Goal: Task Accomplishment & Management: Manage account settings

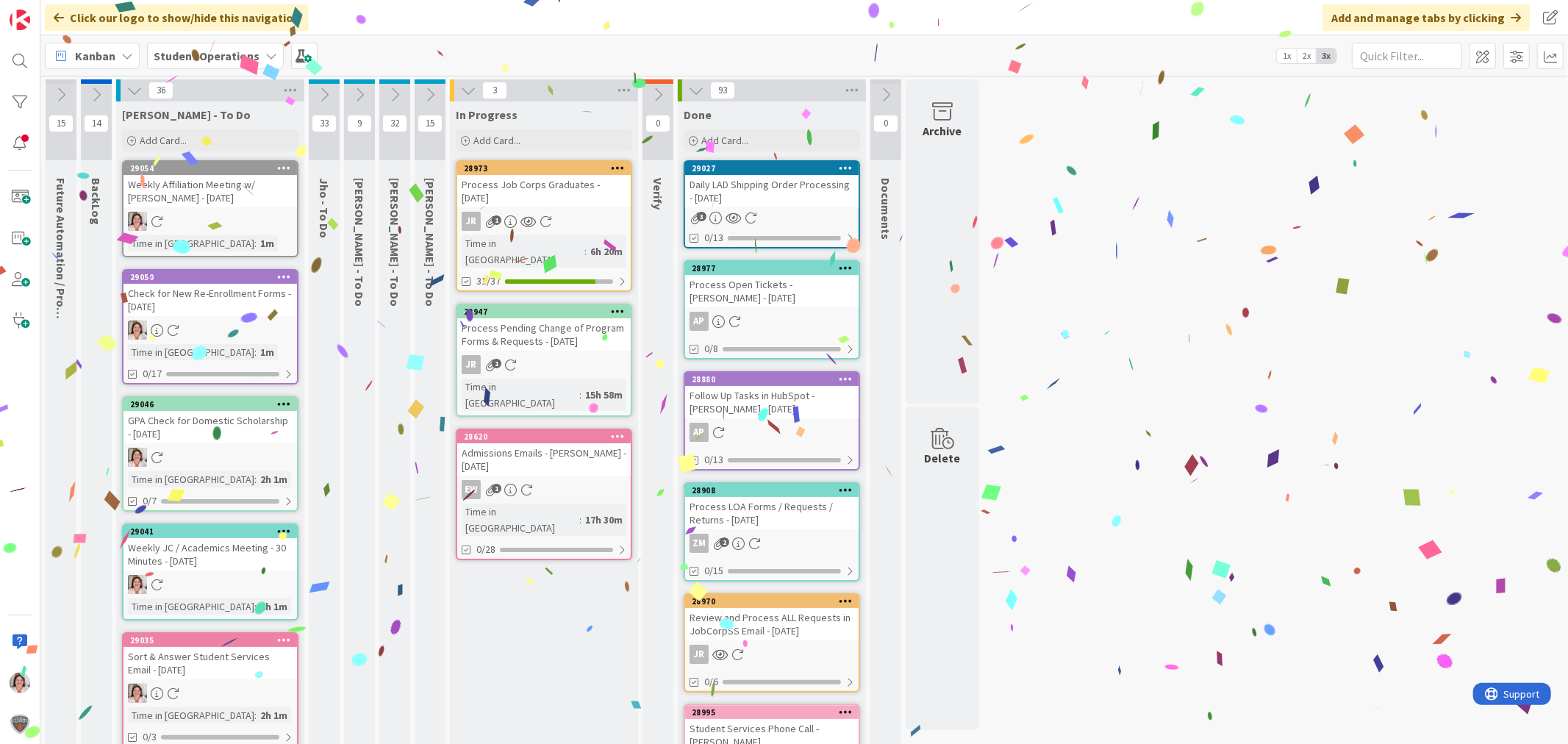
click at [290, 167] on icon at bounding box center [284, 167] width 14 height 10
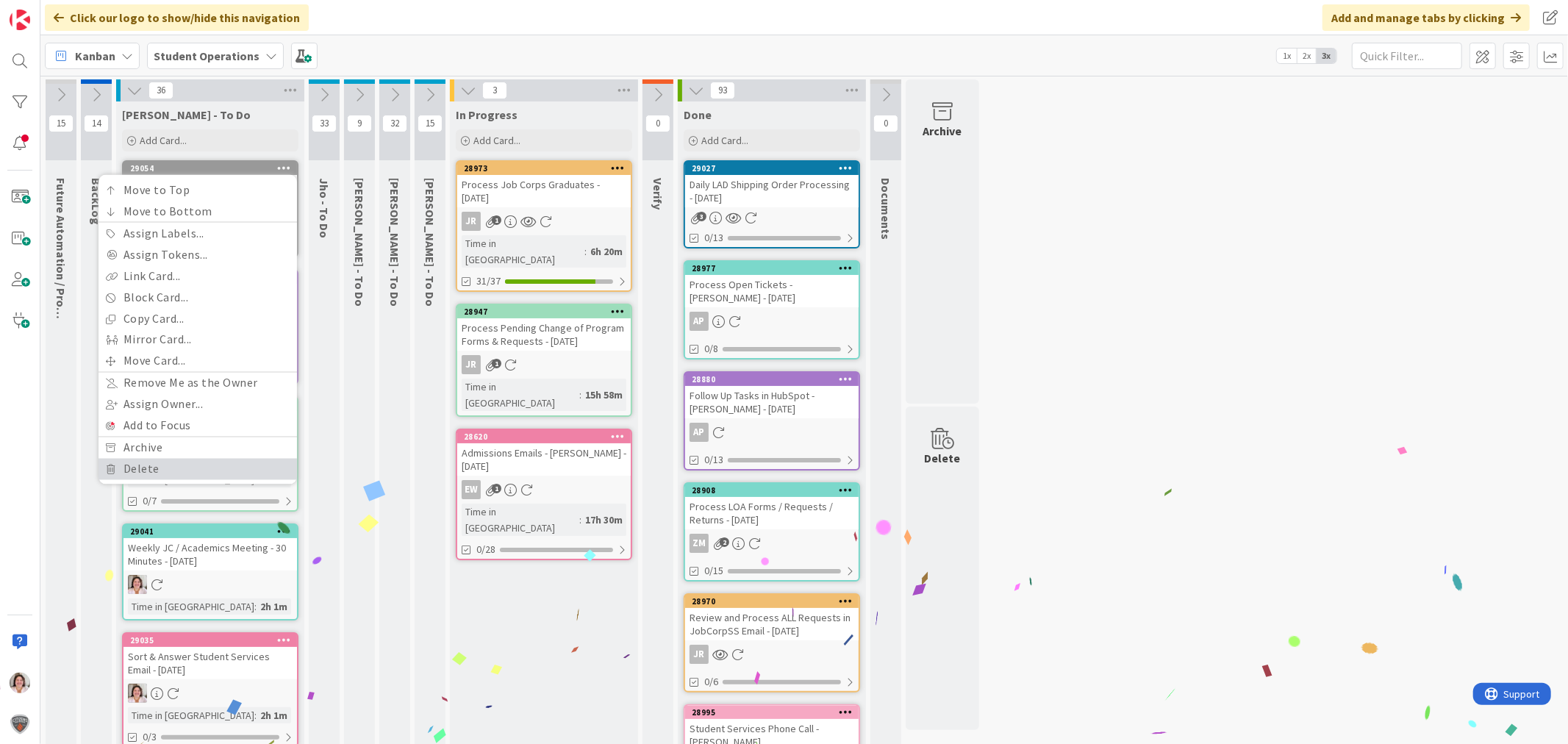
click at [178, 471] on link "Delete" at bounding box center [198, 469] width 199 height 21
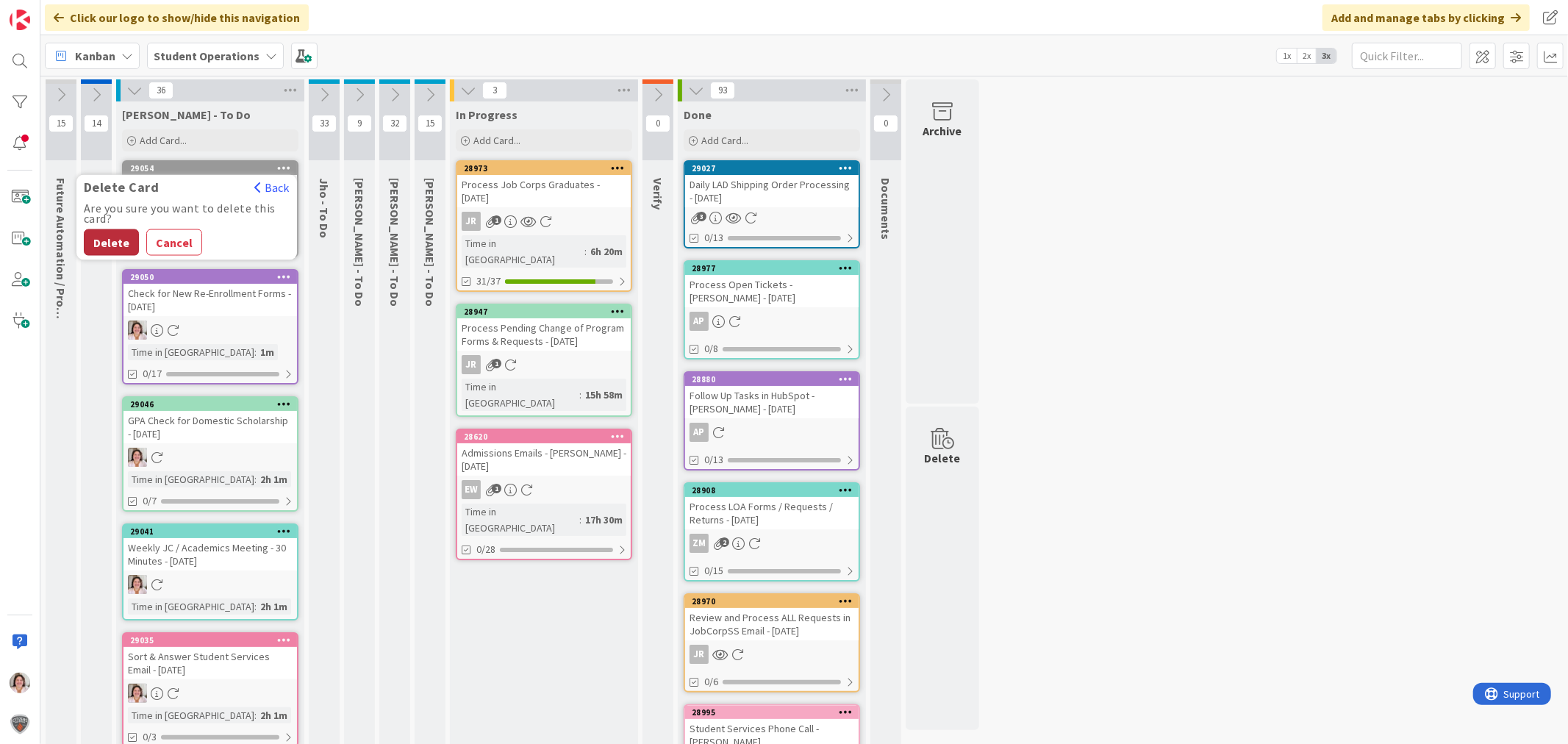
click at [106, 239] on button "Delete" at bounding box center [111, 242] width 55 height 26
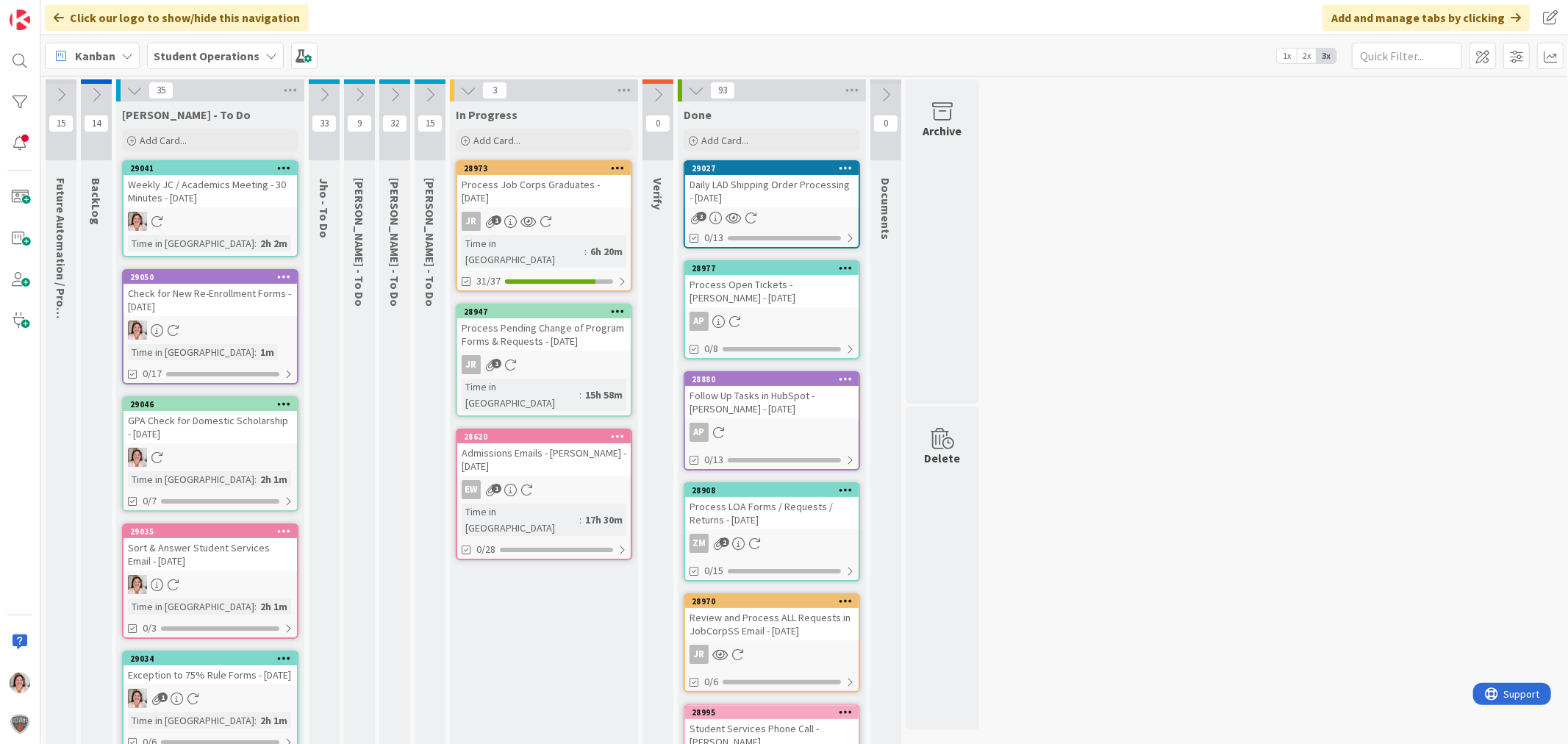
click at [213, 204] on div "Weekly JC / Academics Meeting - 30 Minutes - [DATE]" at bounding box center [210, 191] width 173 height 32
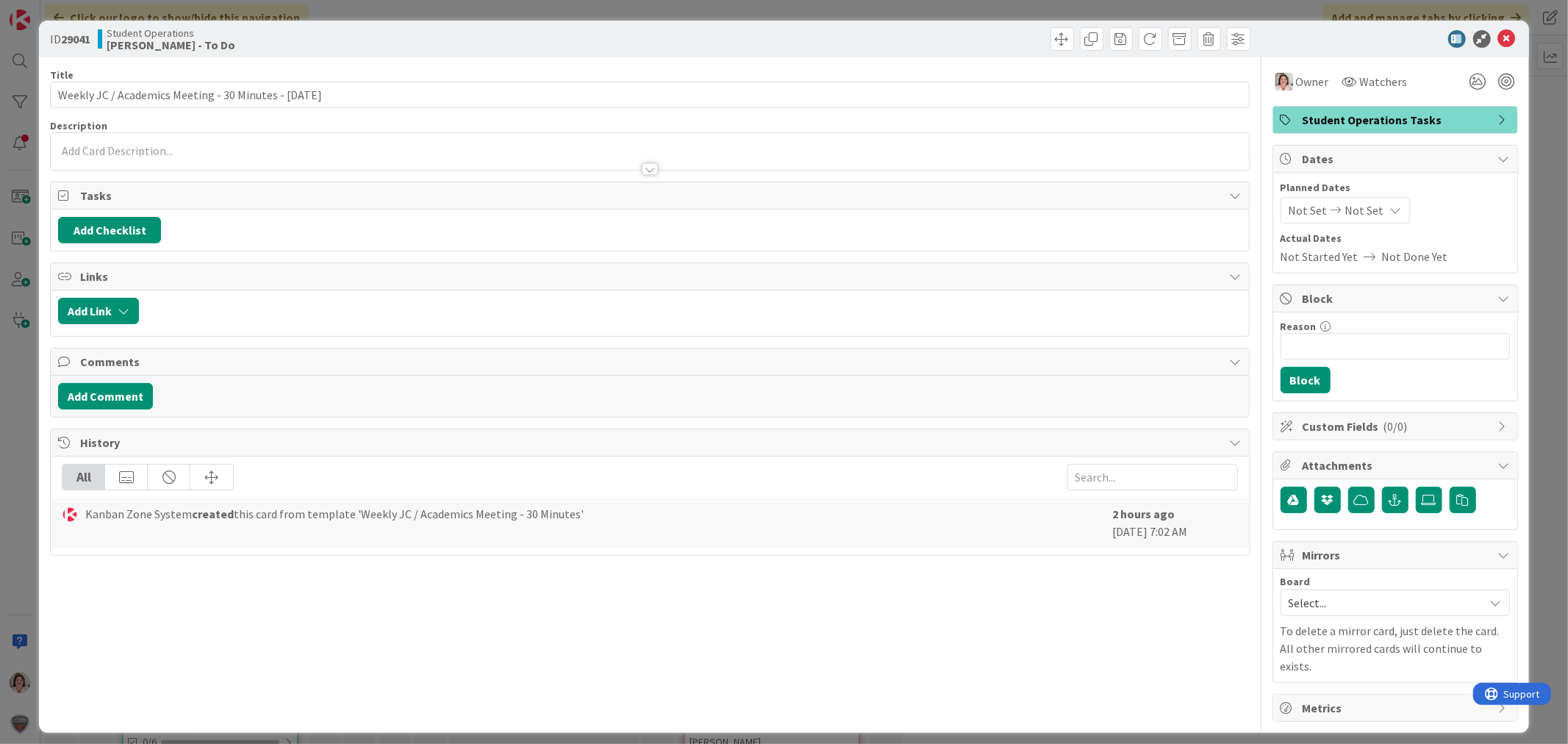
click at [1384, 116] on span "Student Operations Tasks" at bounding box center [1397, 120] width 188 height 18
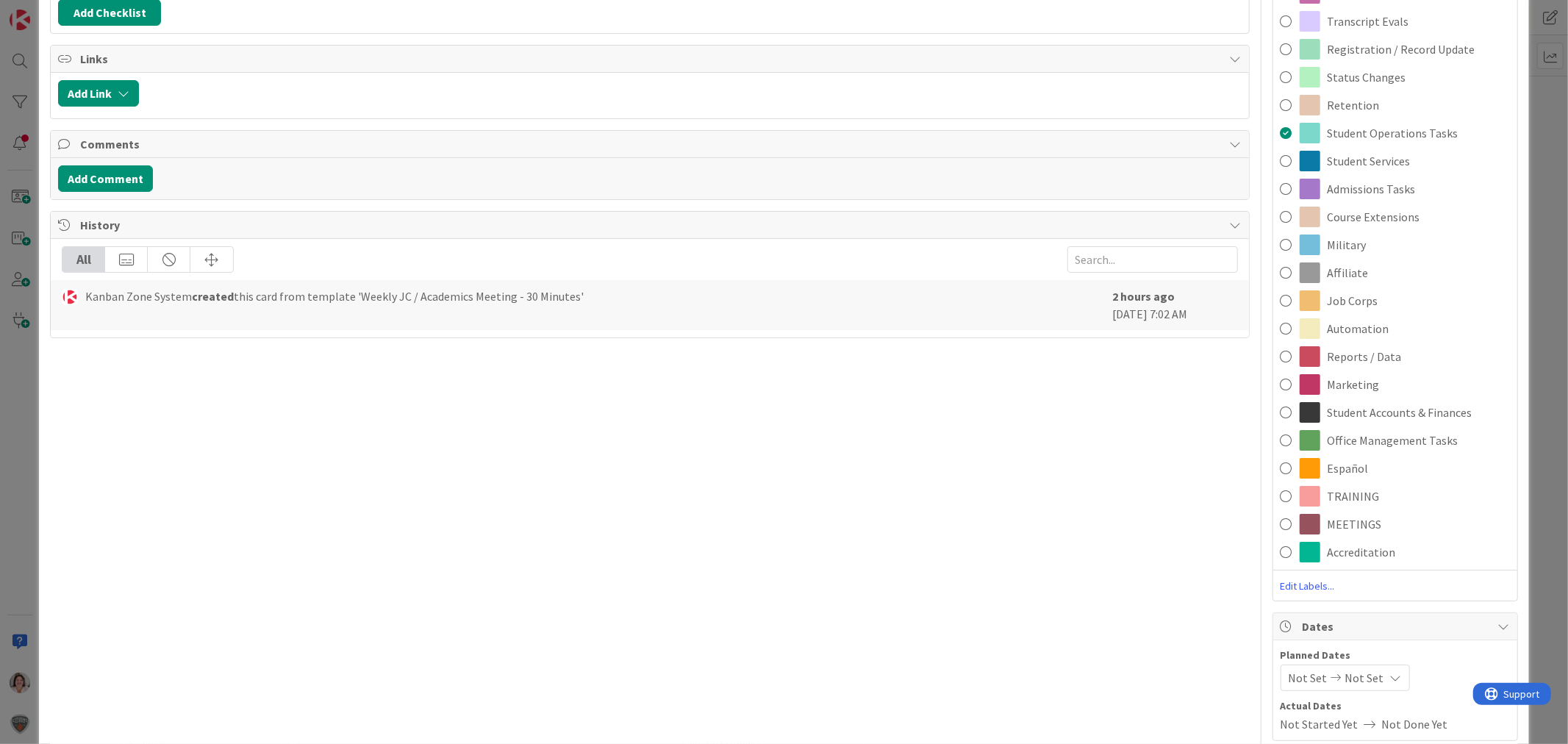
scroll to position [409, 0]
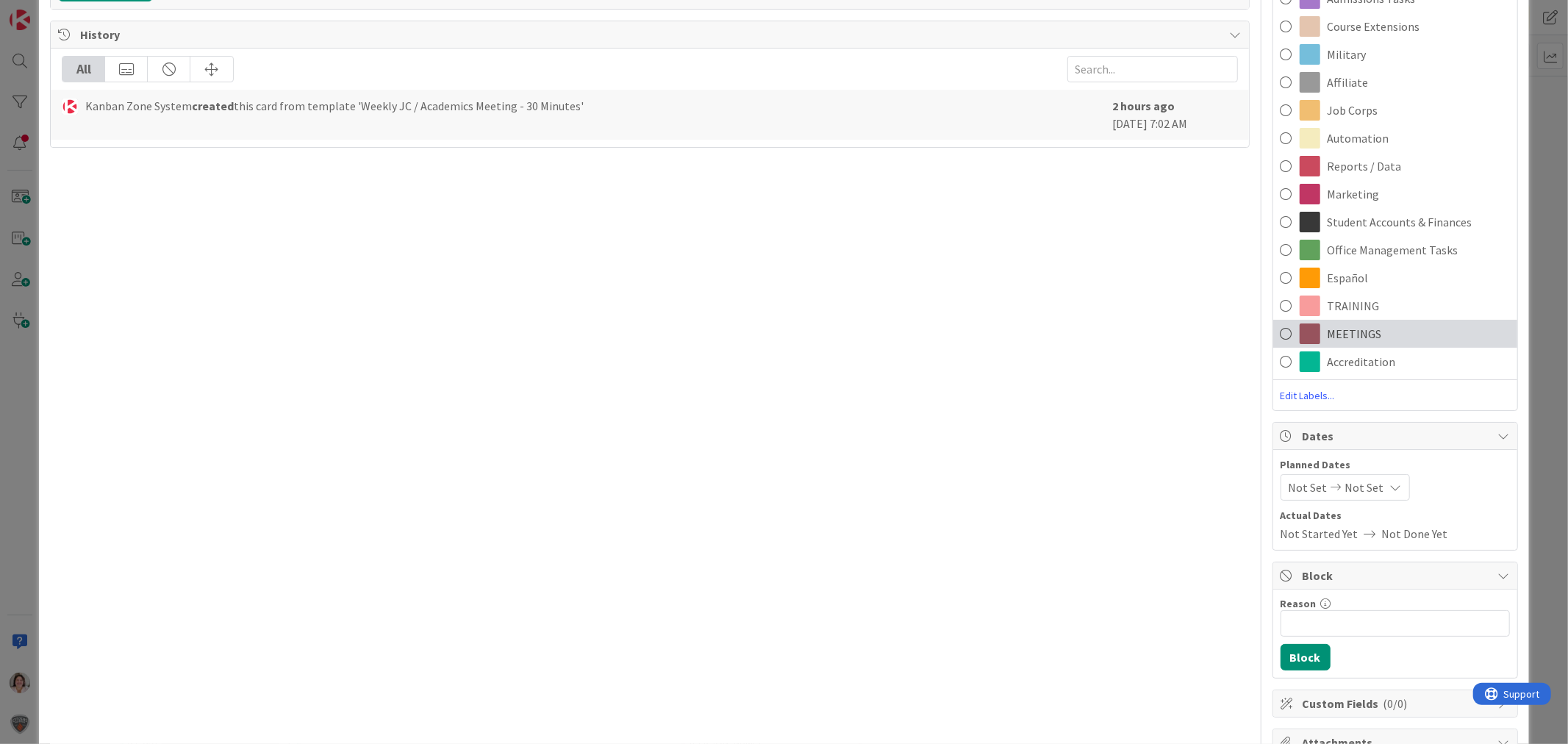
click at [1346, 332] on span "MEETINGS" at bounding box center [1355, 334] width 54 height 18
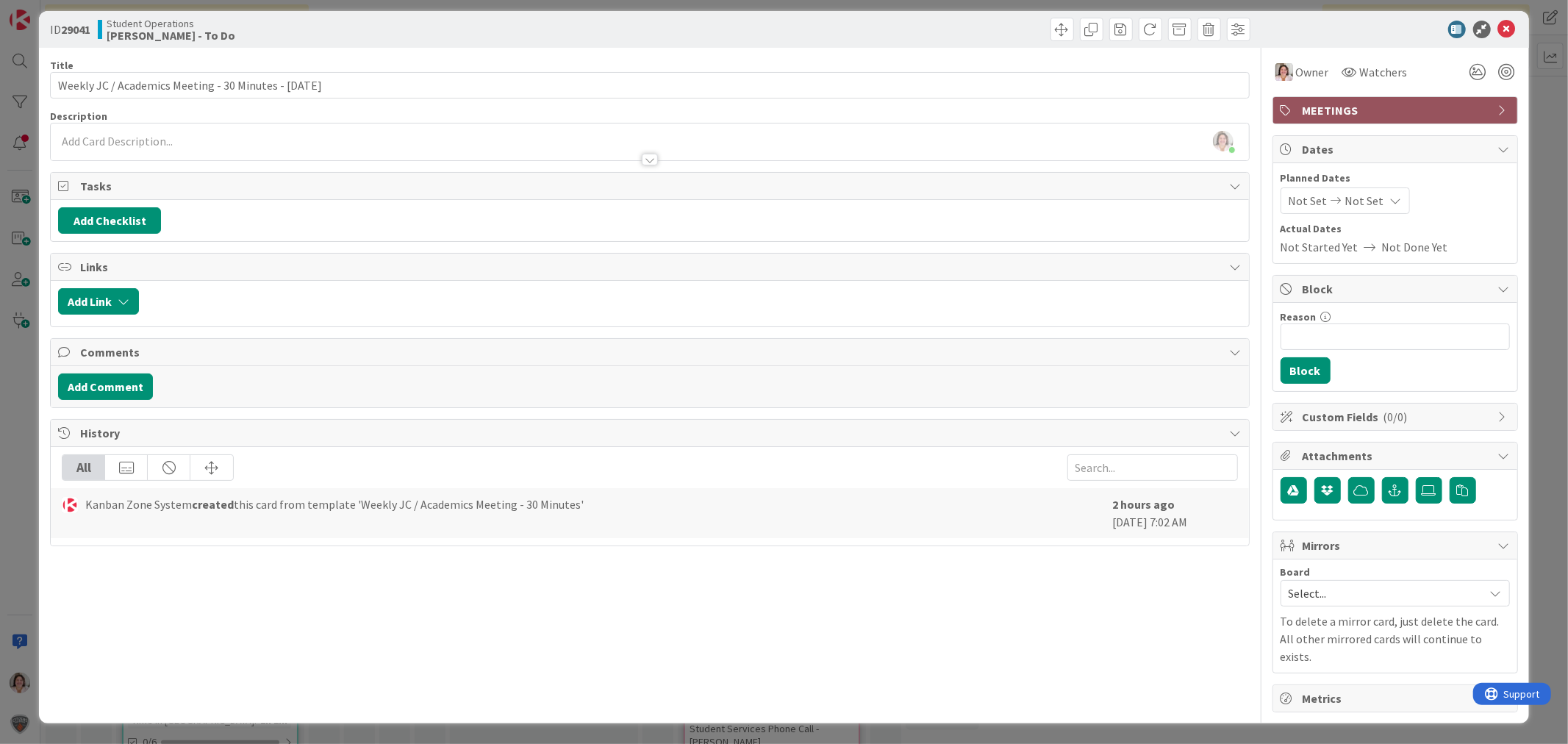
scroll to position [0, 0]
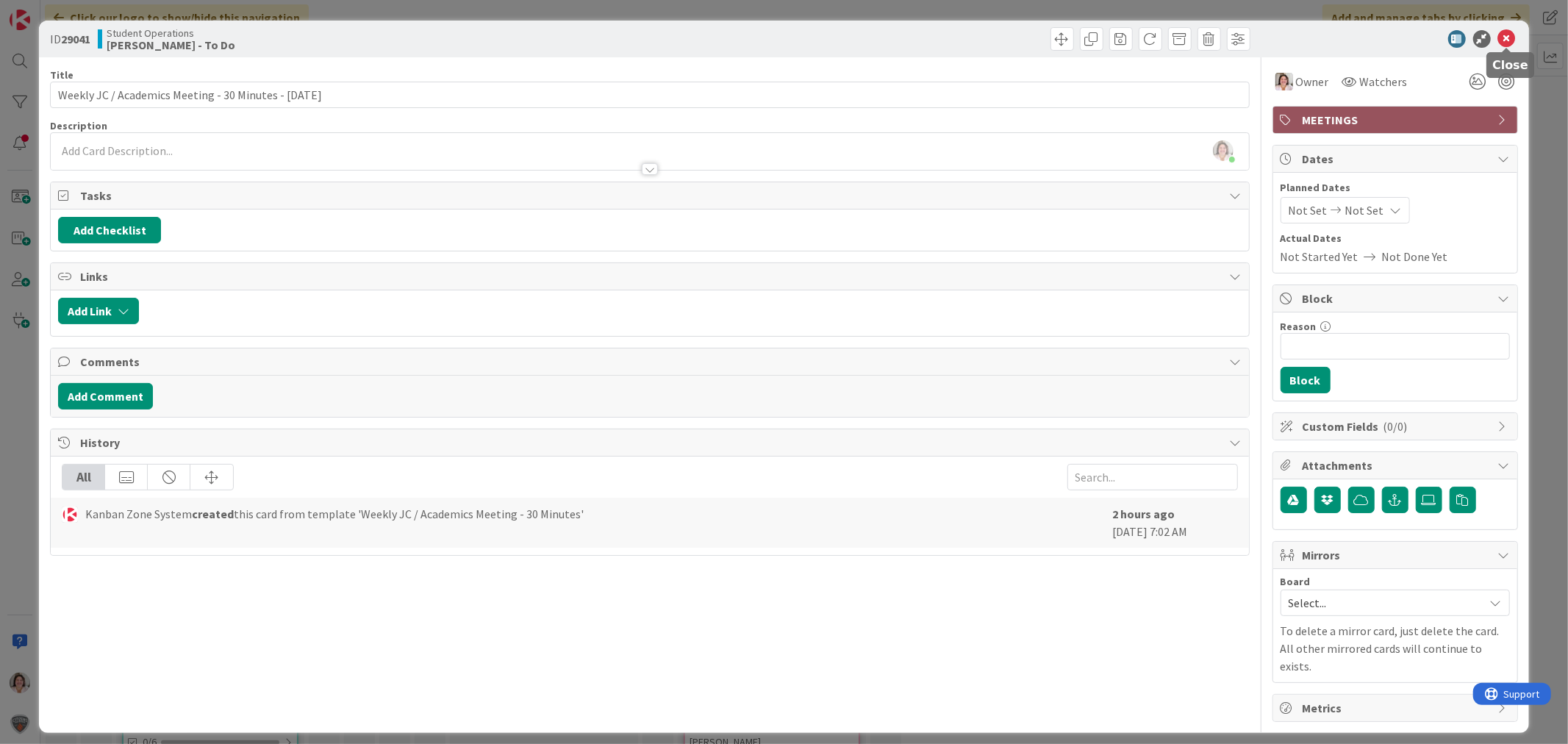
click at [1505, 36] on icon at bounding box center [1507, 39] width 18 height 18
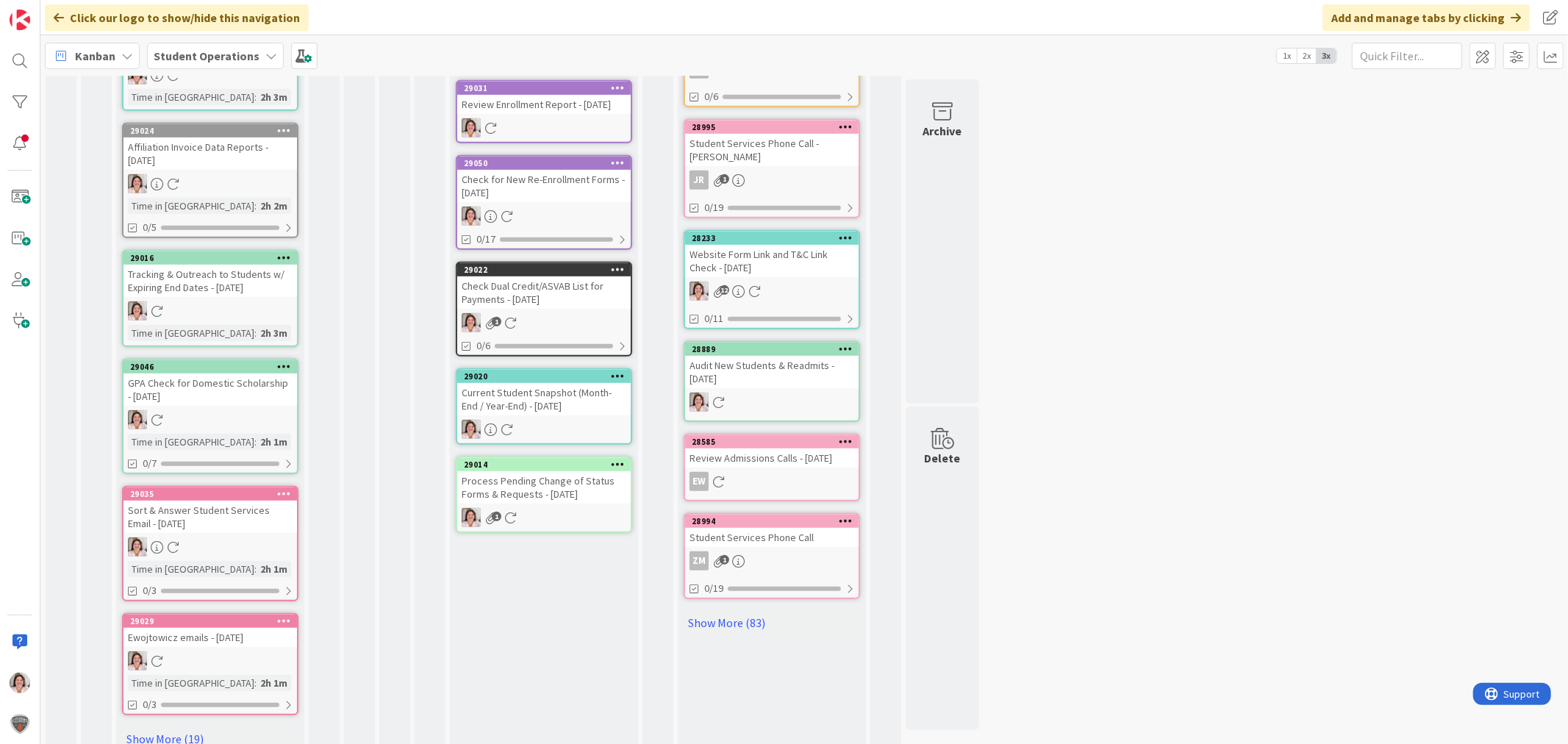
scroll to position [597, 0]
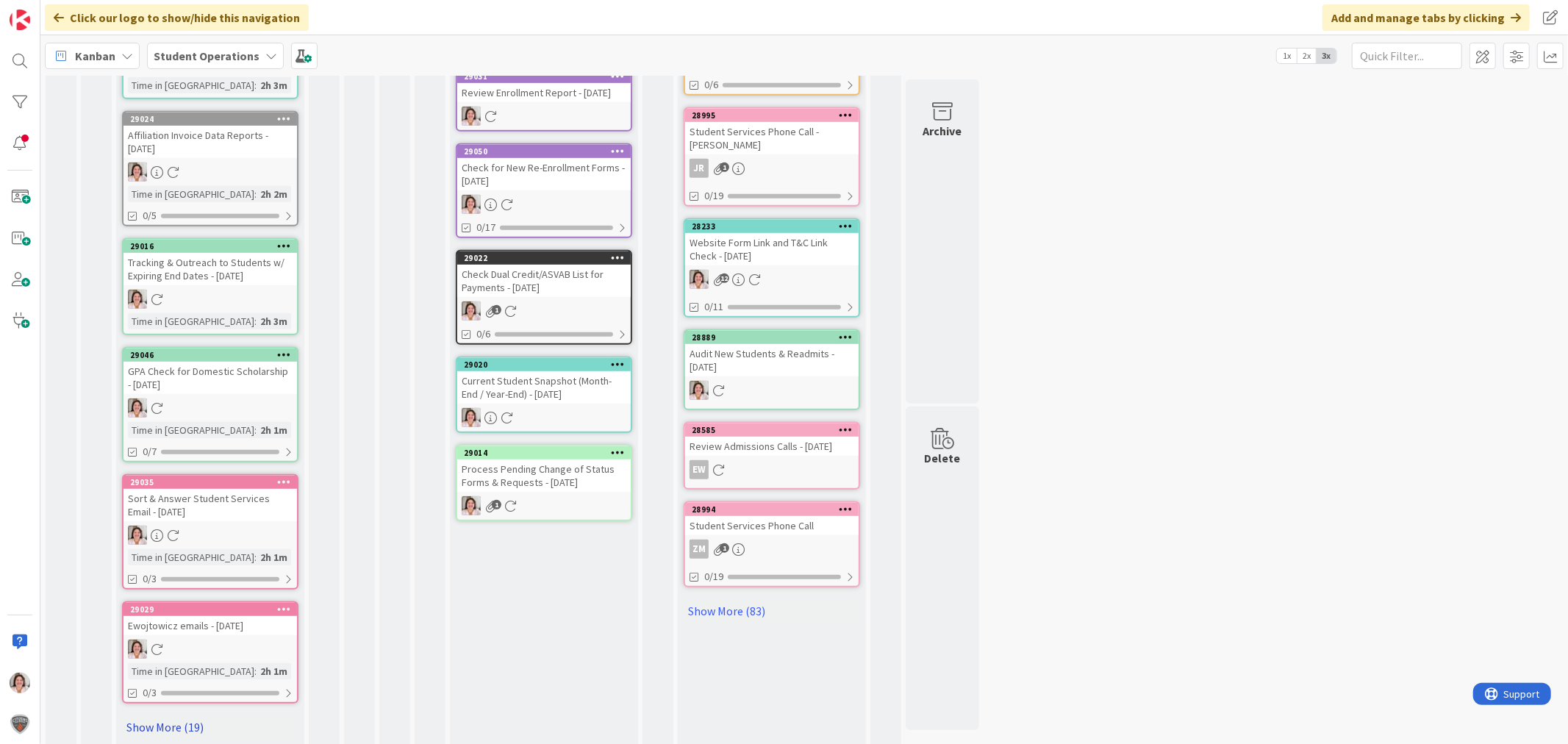
click at [173, 718] on link "Show More (19)" at bounding box center [211, 728] width 177 height 24
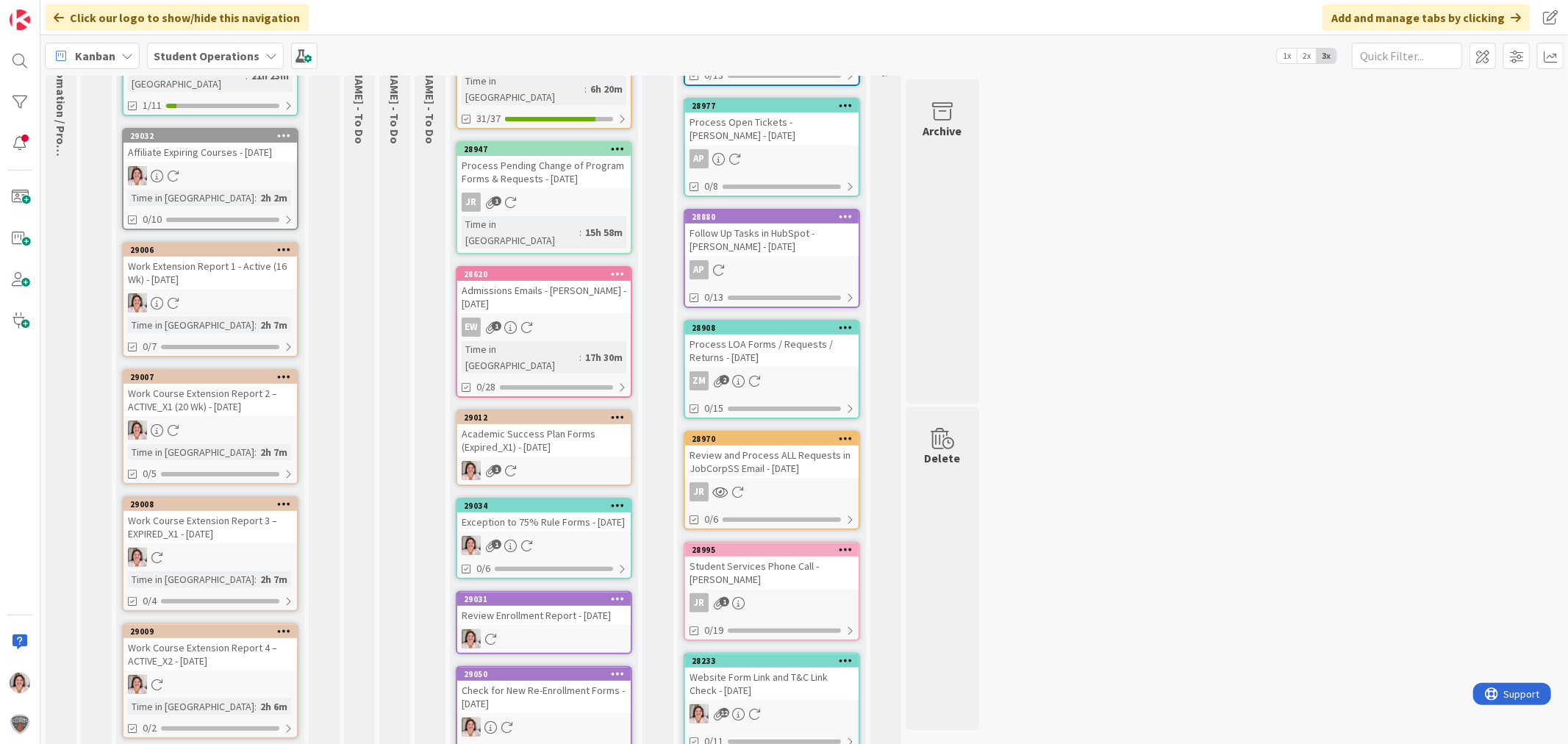
scroll to position [163, 0]
click at [537, 409] on div "29012 Academic Success Plan Forms (Expired_X1) - [DATE] 1" at bounding box center [544, 447] width 177 height 76
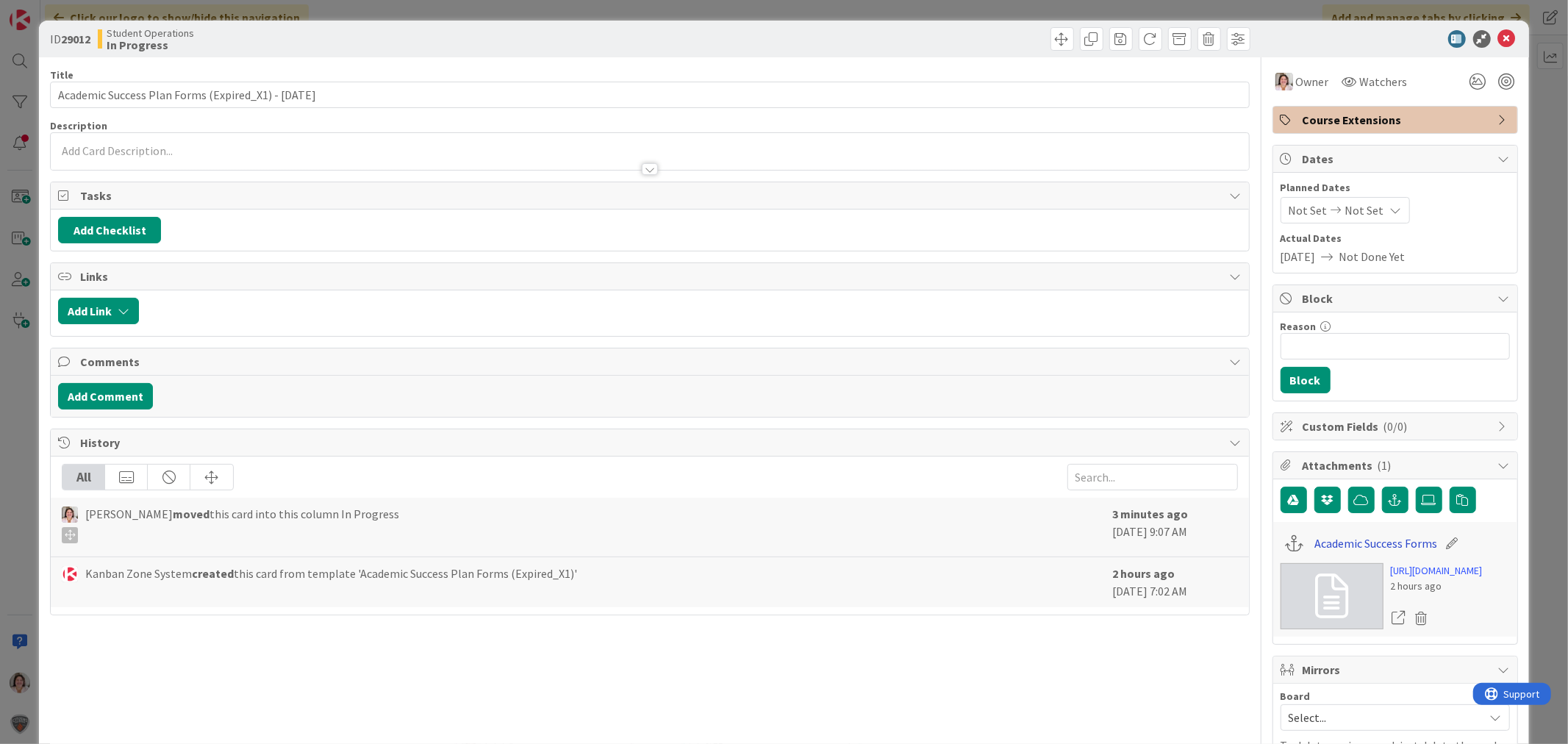
click at [1341, 549] on link "Academic Success Forms" at bounding box center [1375, 544] width 123 height 18
click at [1498, 36] on icon at bounding box center [1507, 39] width 18 height 18
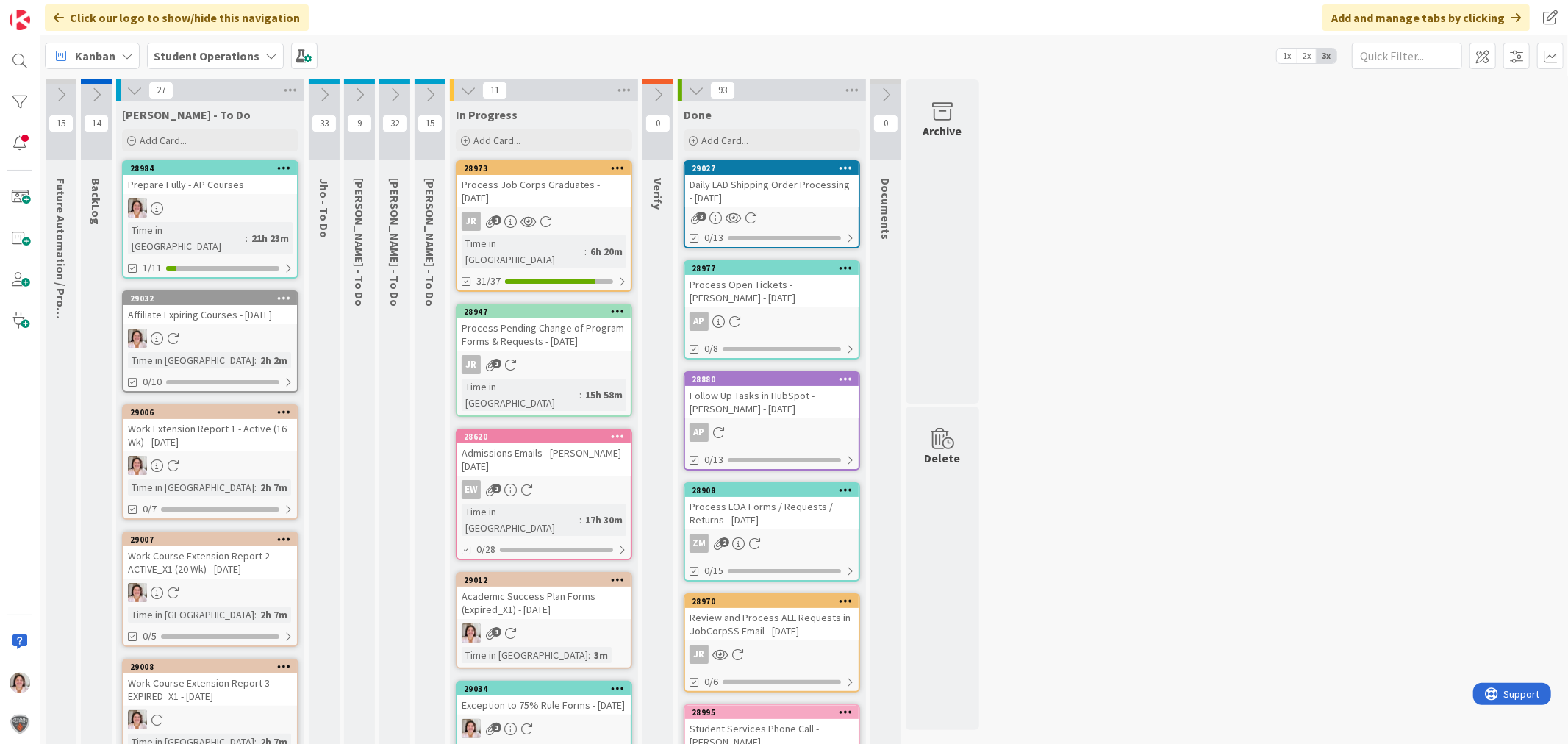
click at [396, 96] on icon at bounding box center [395, 94] width 16 height 16
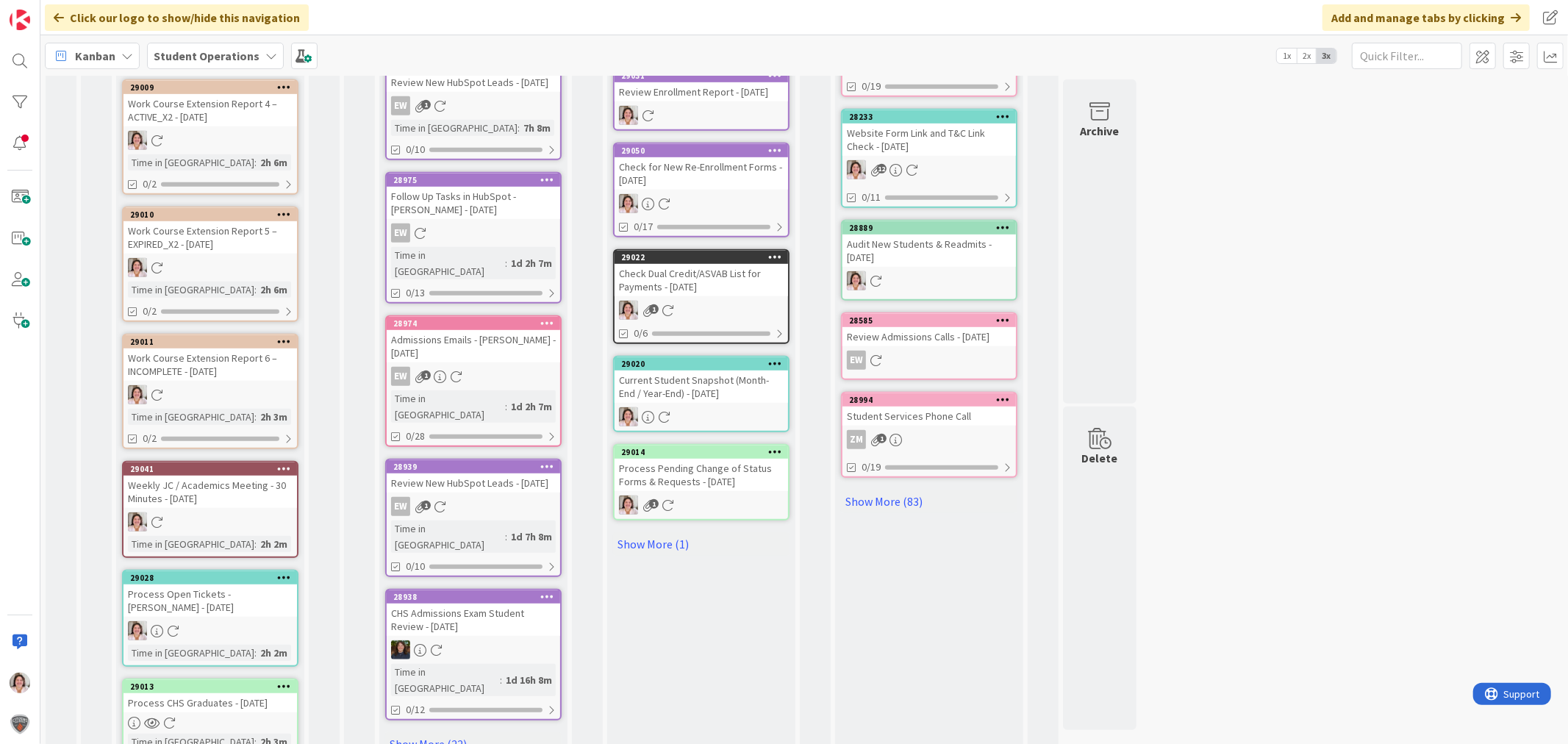
scroll to position [736, 0]
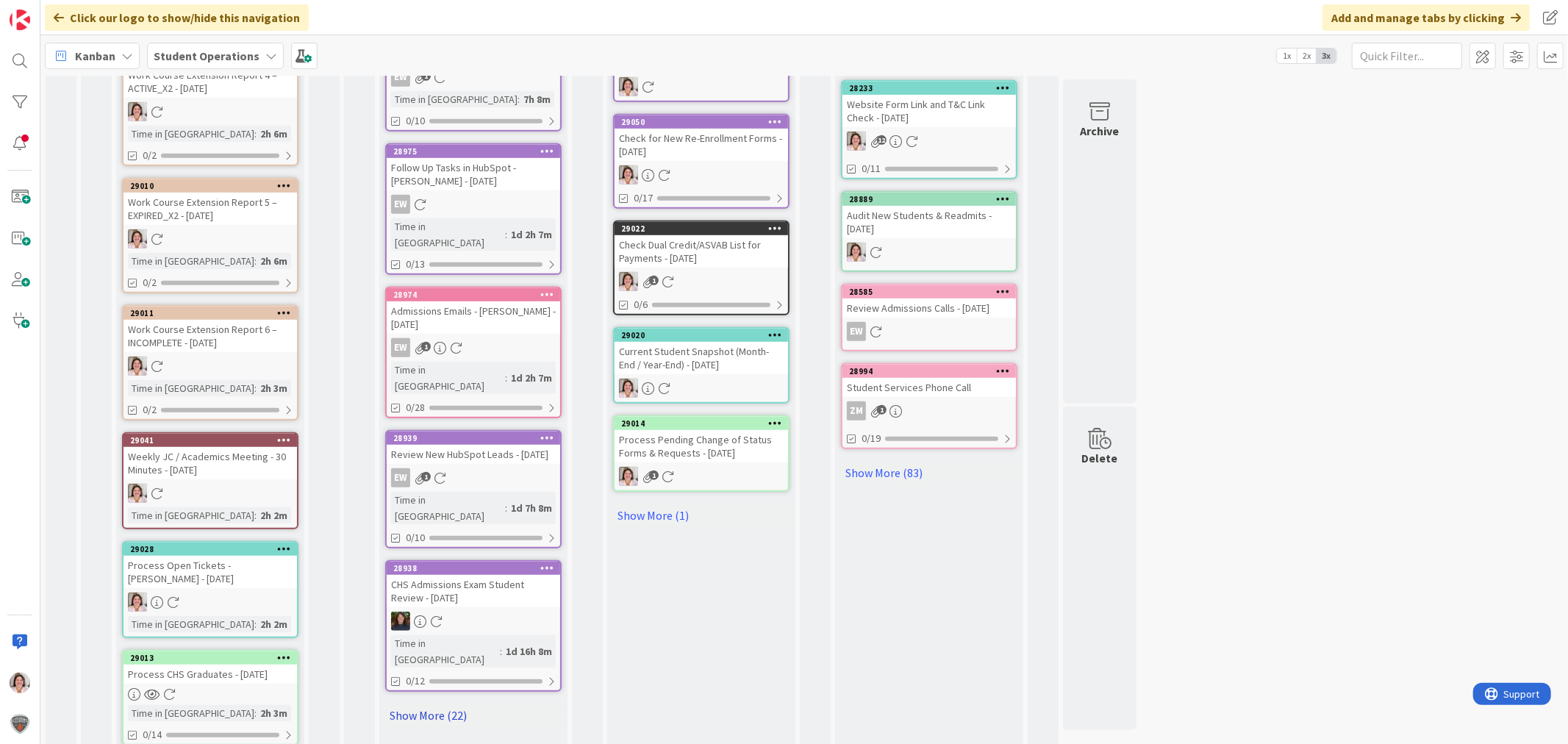
click at [449, 704] on link "Show More (22)" at bounding box center [474, 716] width 177 height 24
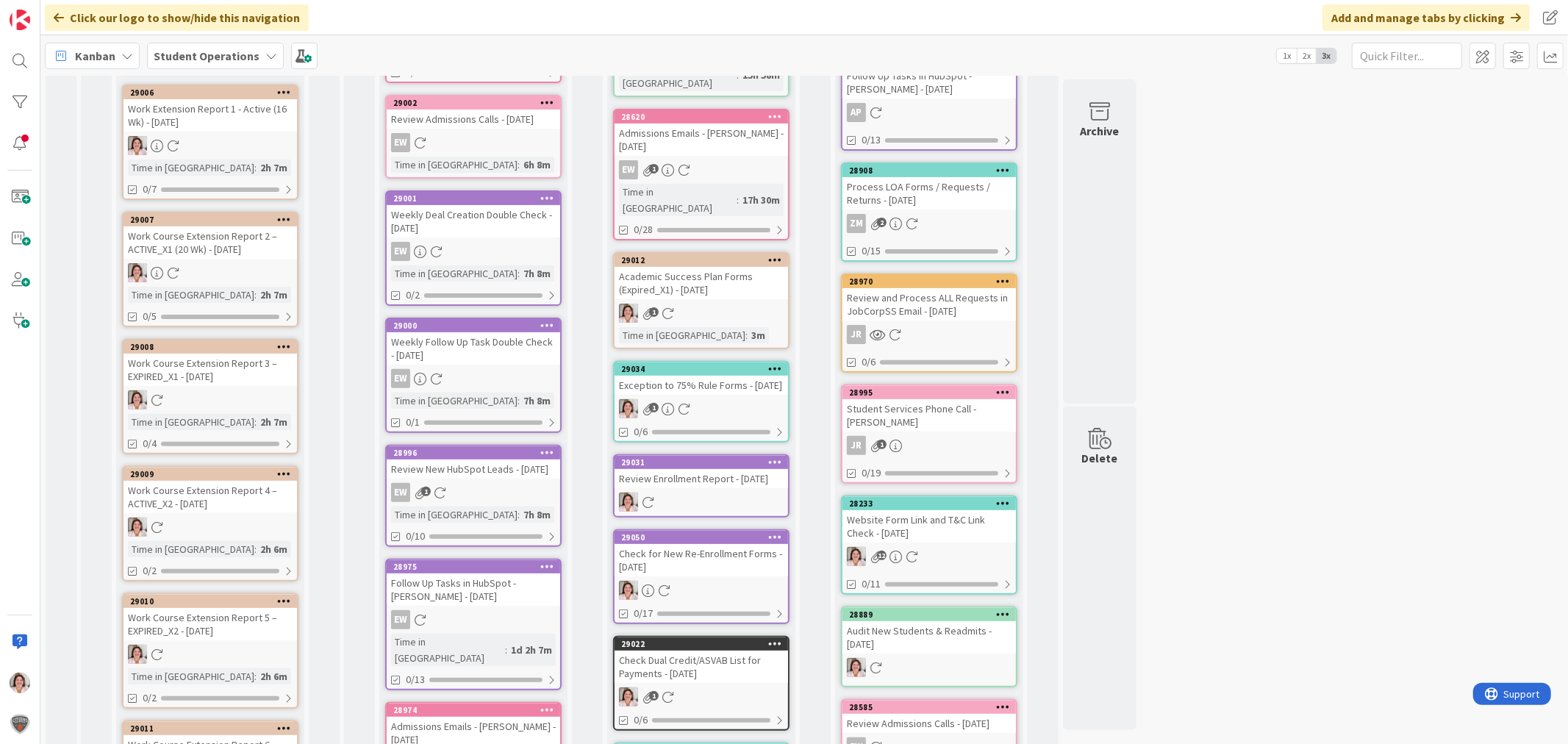
scroll to position [0, 0]
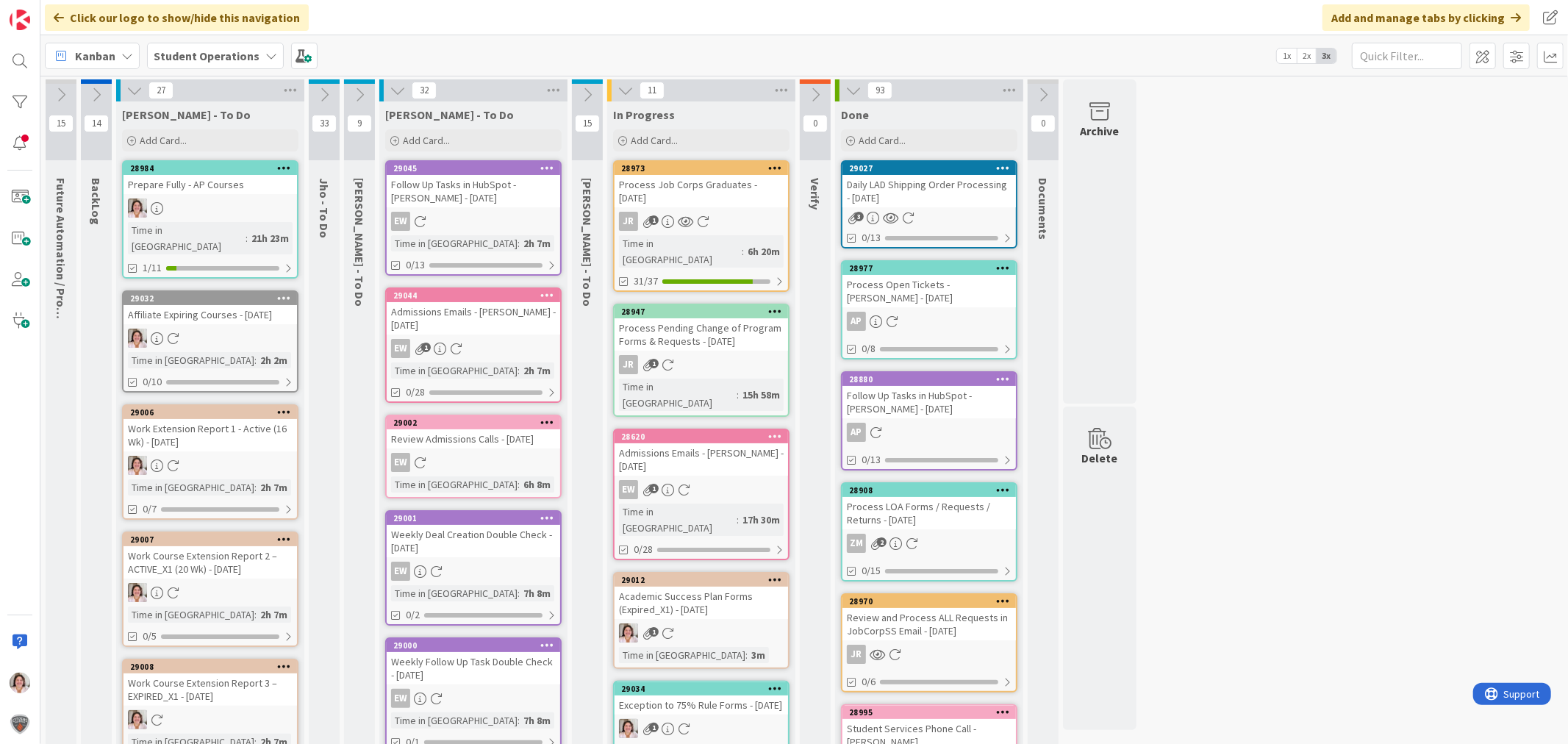
click at [391, 86] on icon at bounding box center [397, 90] width 16 height 16
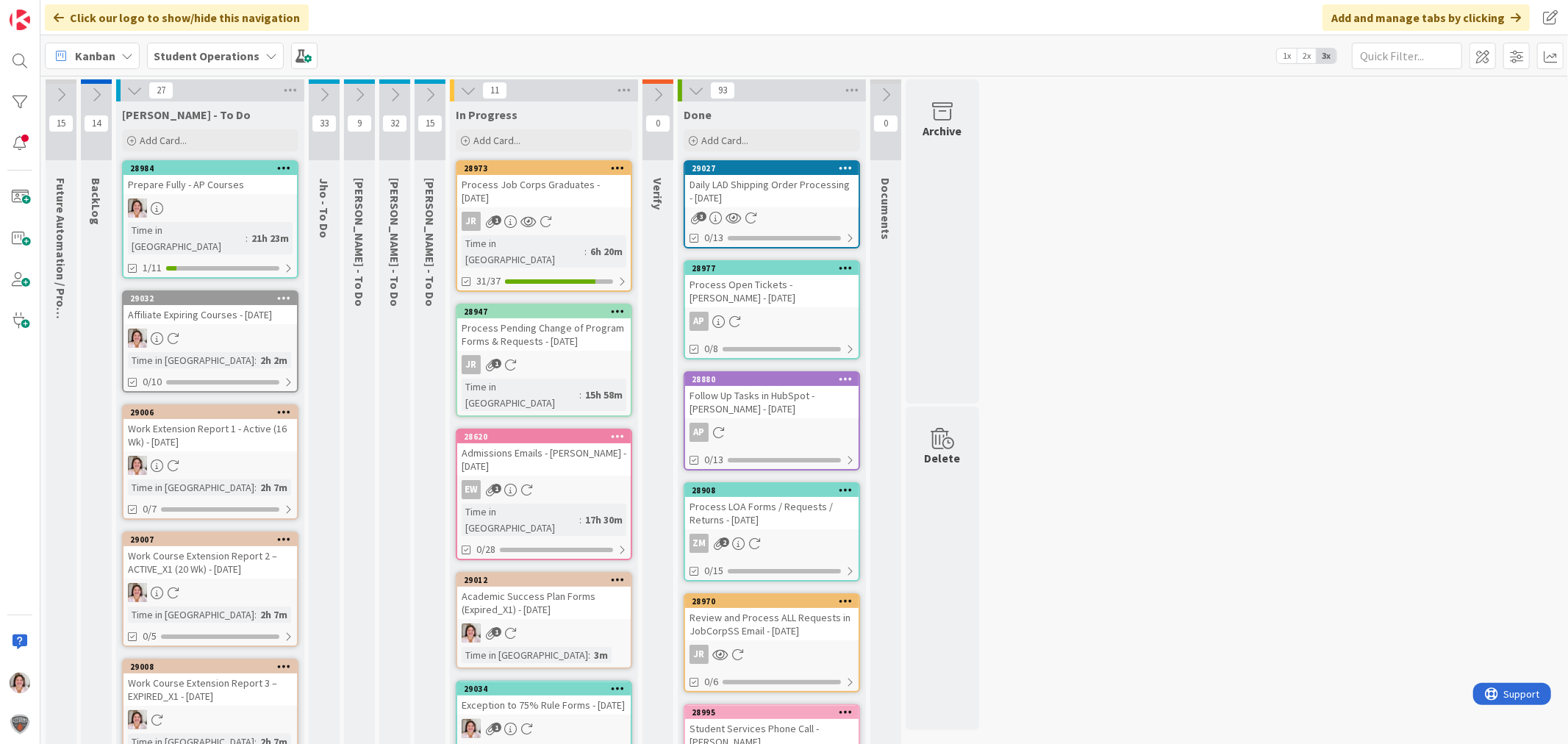
click at [432, 94] on icon at bounding box center [430, 94] width 16 height 16
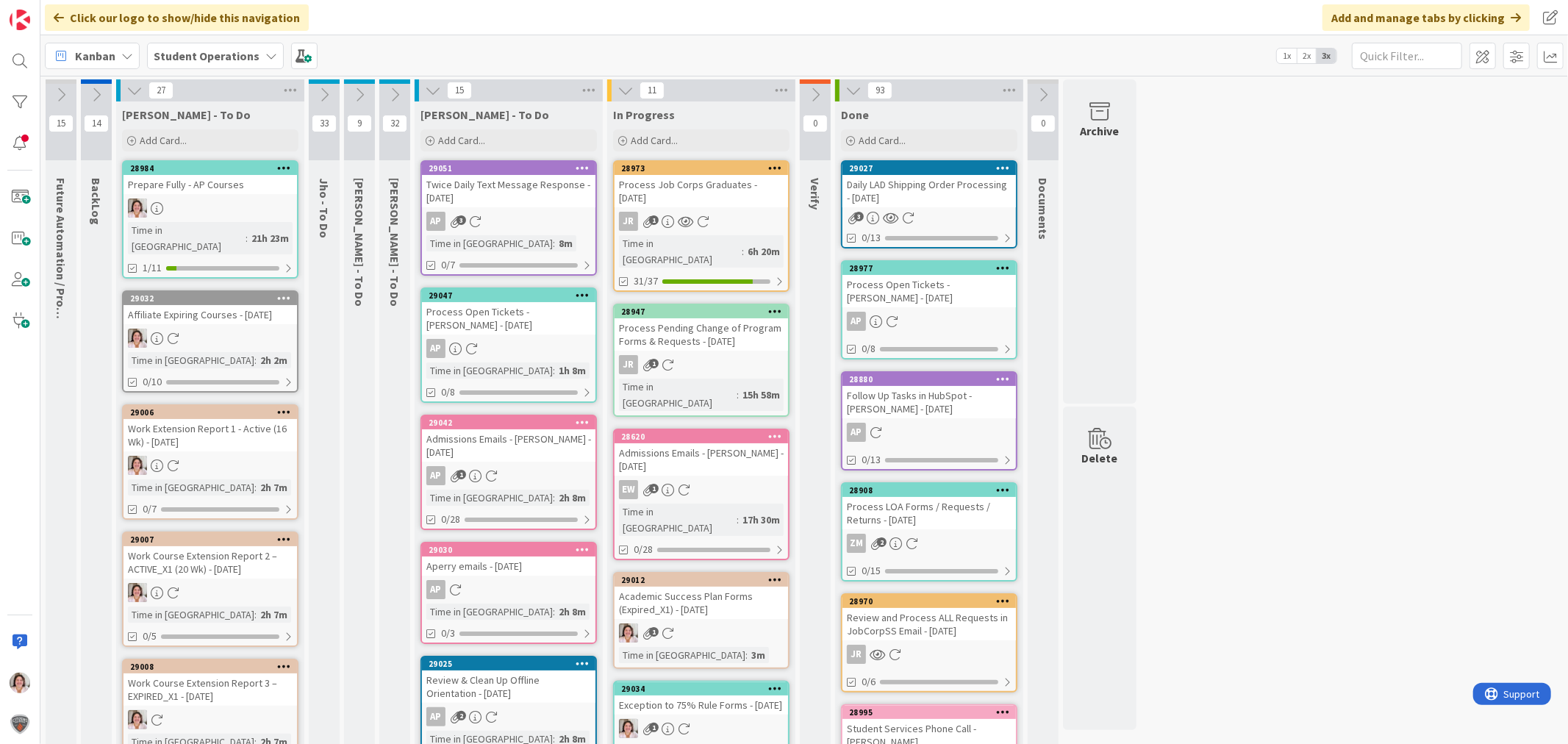
click at [432, 94] on icon at bounding box center [433, 90] width 16 height 16
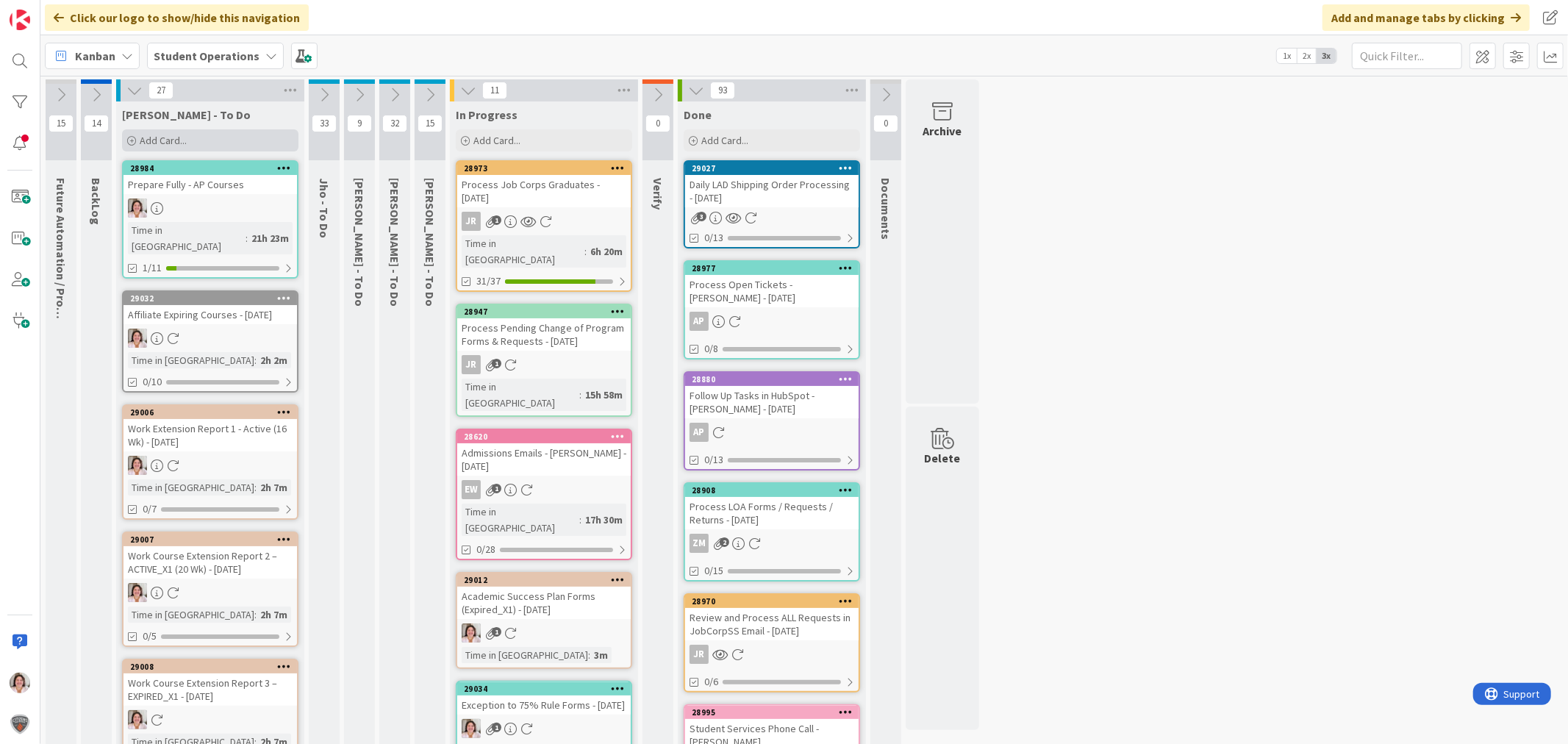
click at [185, 140] on span "Add Card..." at bounding box center [163, 141] width 47 height 14
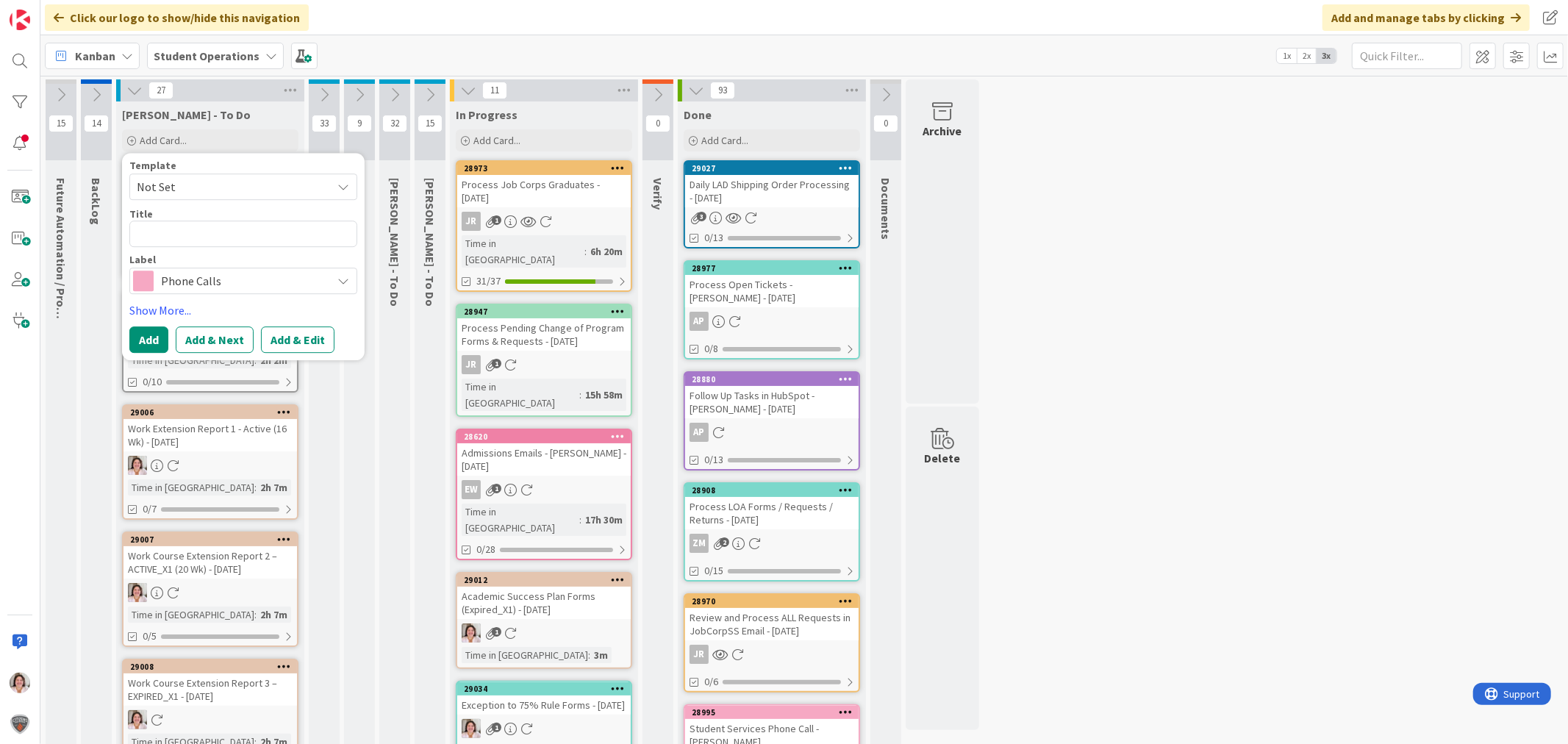
click at [187, 285] on span "Phone Calls" at bounding box center [243, 281] width 163 height 20
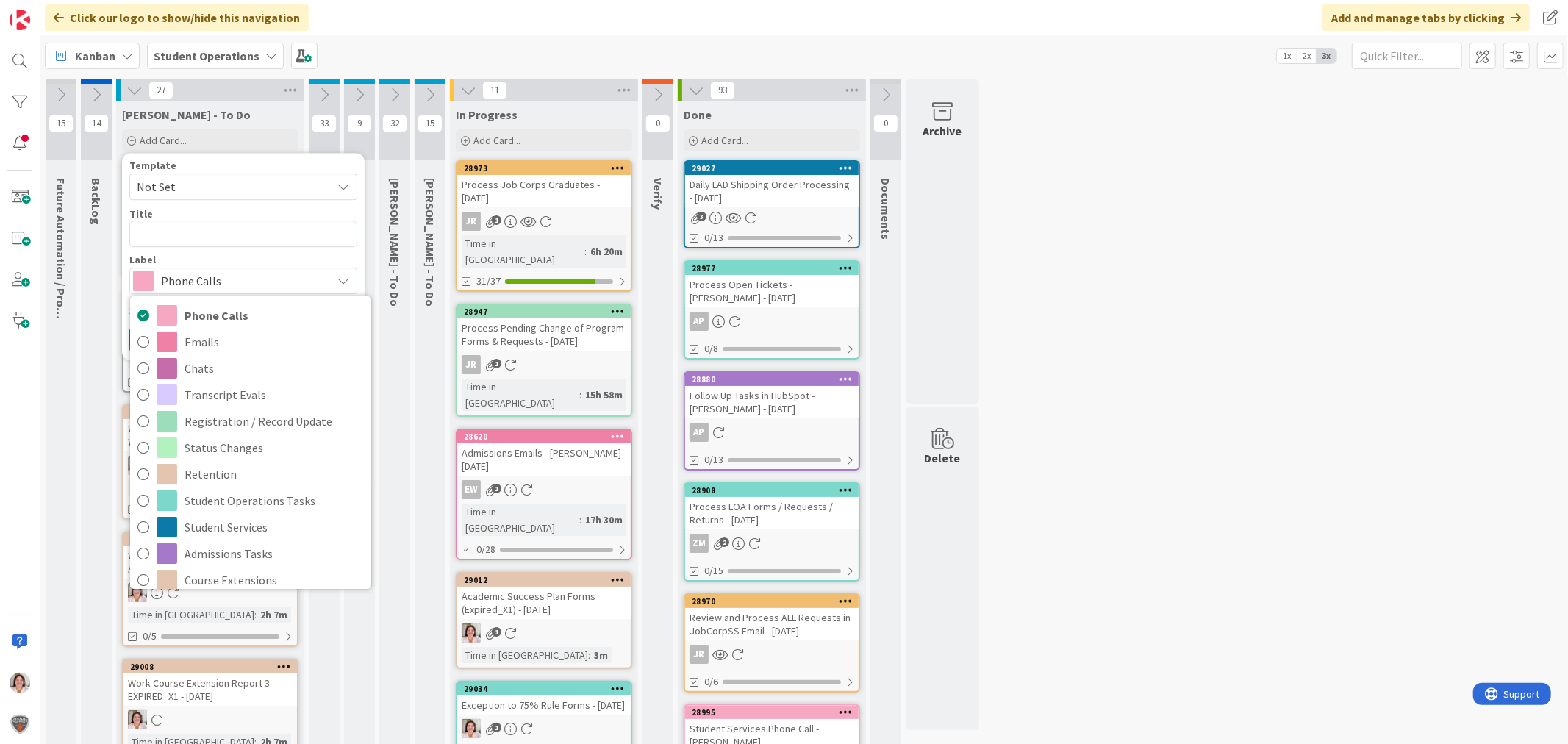
click at [197, 181] on span "Not Set" at bounding box center [228, 187] width 183 height 20
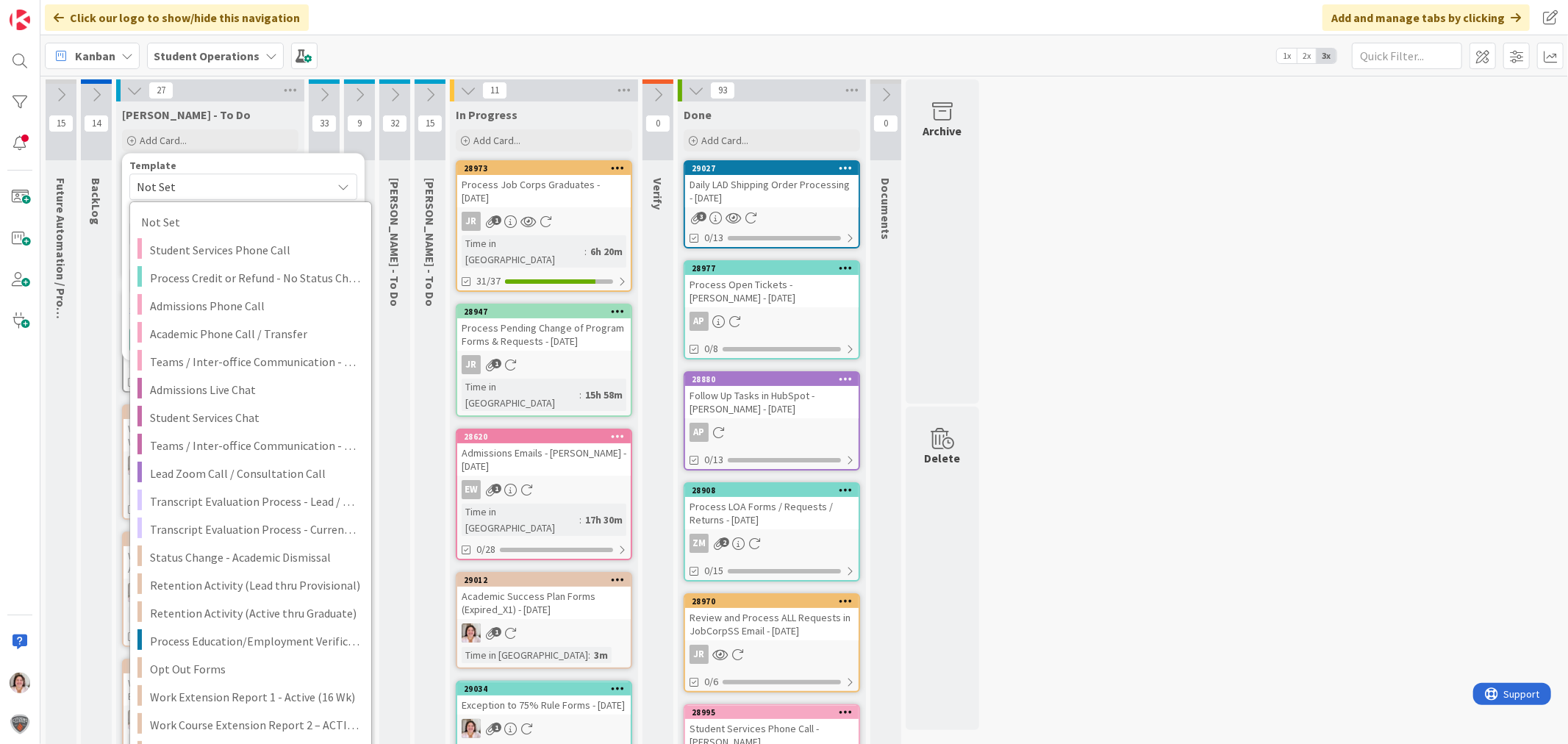
click at [493, 32] on div "Click our logo to show/hide this navigation Add and manage tabs by clicking" at bounding box center [805, 18] width 1528 height 36
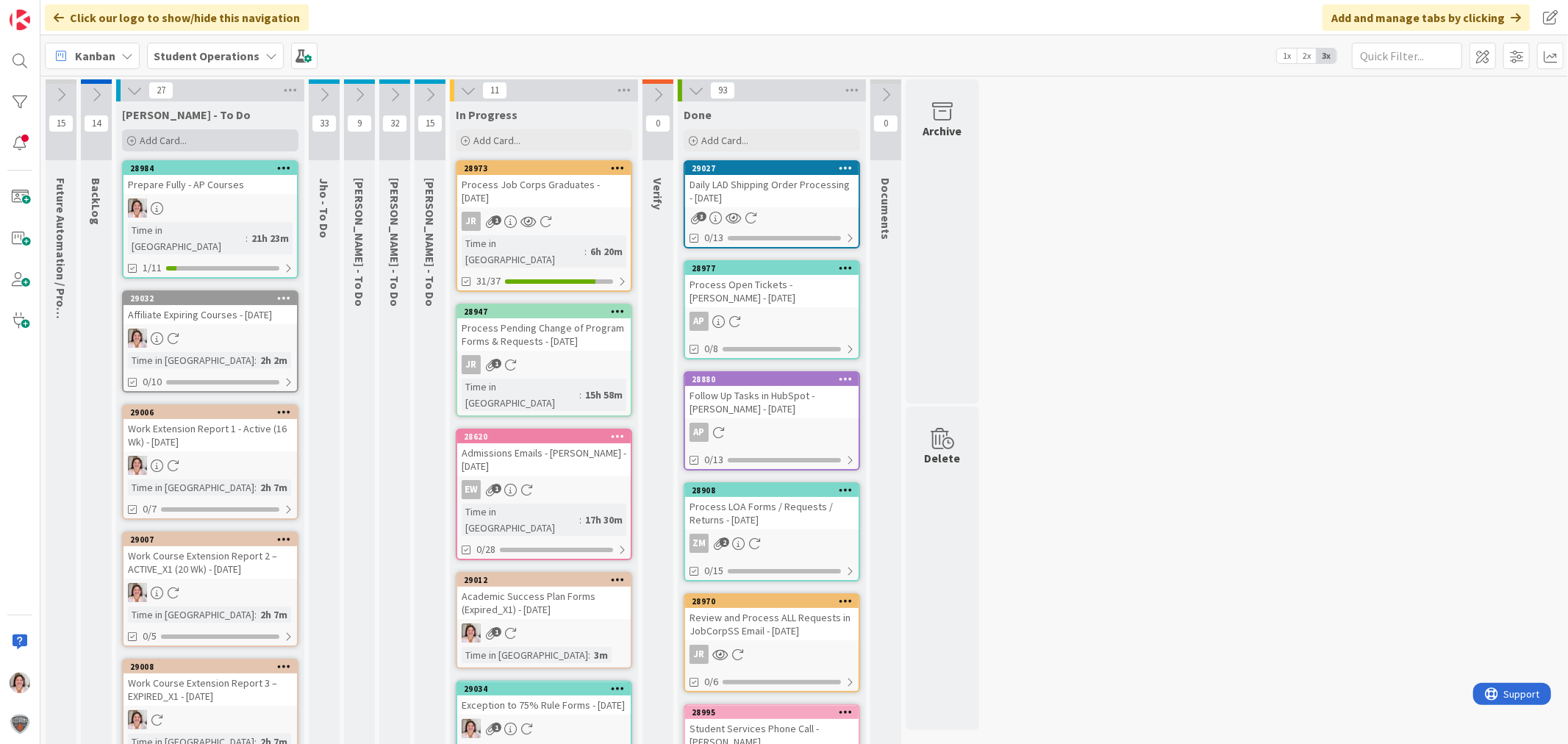
click at [192, 143] on div "Add Card..." at bounding box center [211, 140] width 177 height 22
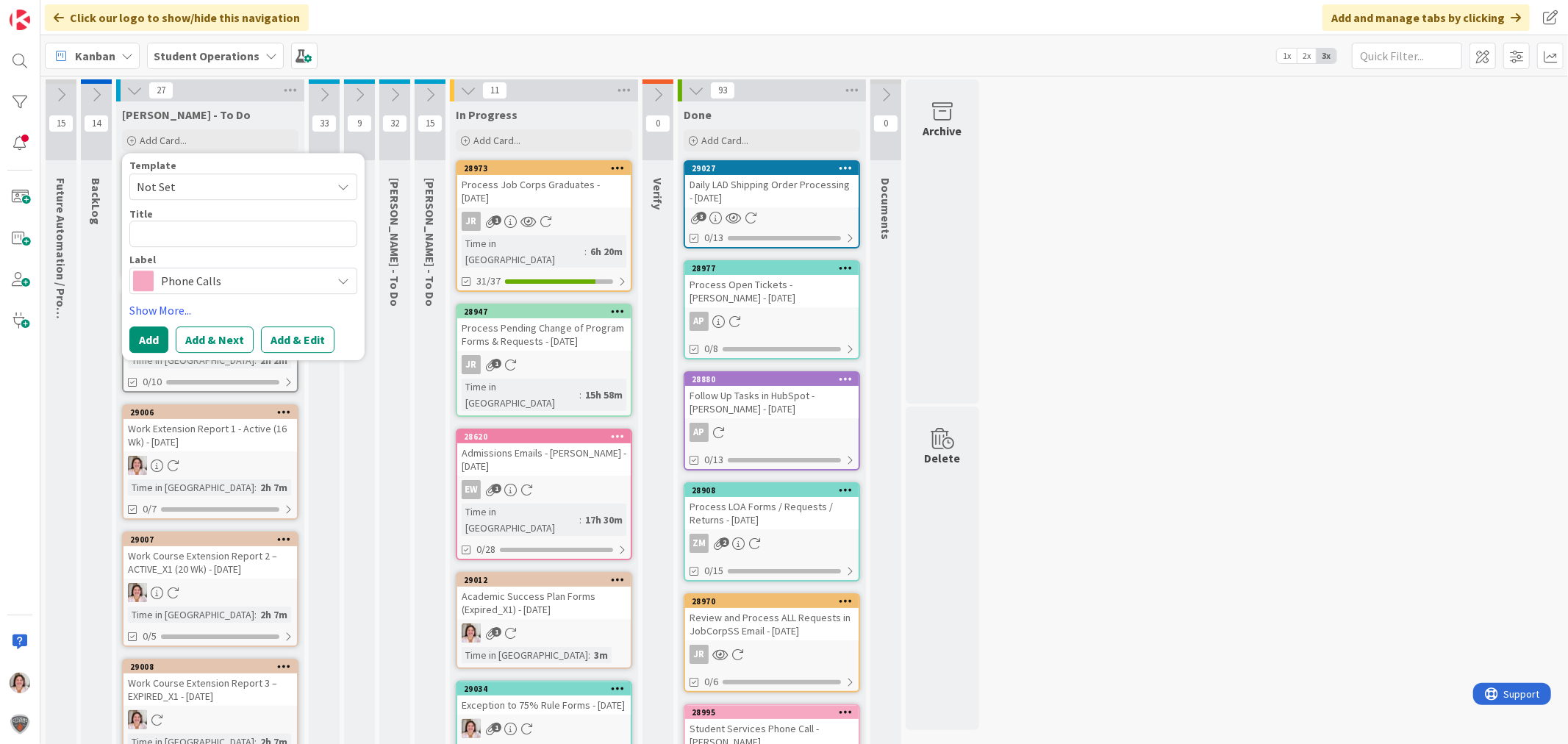
click at [179, 283] on span "Phone Calls" at bounding box center [243, 281] width 163 height 20
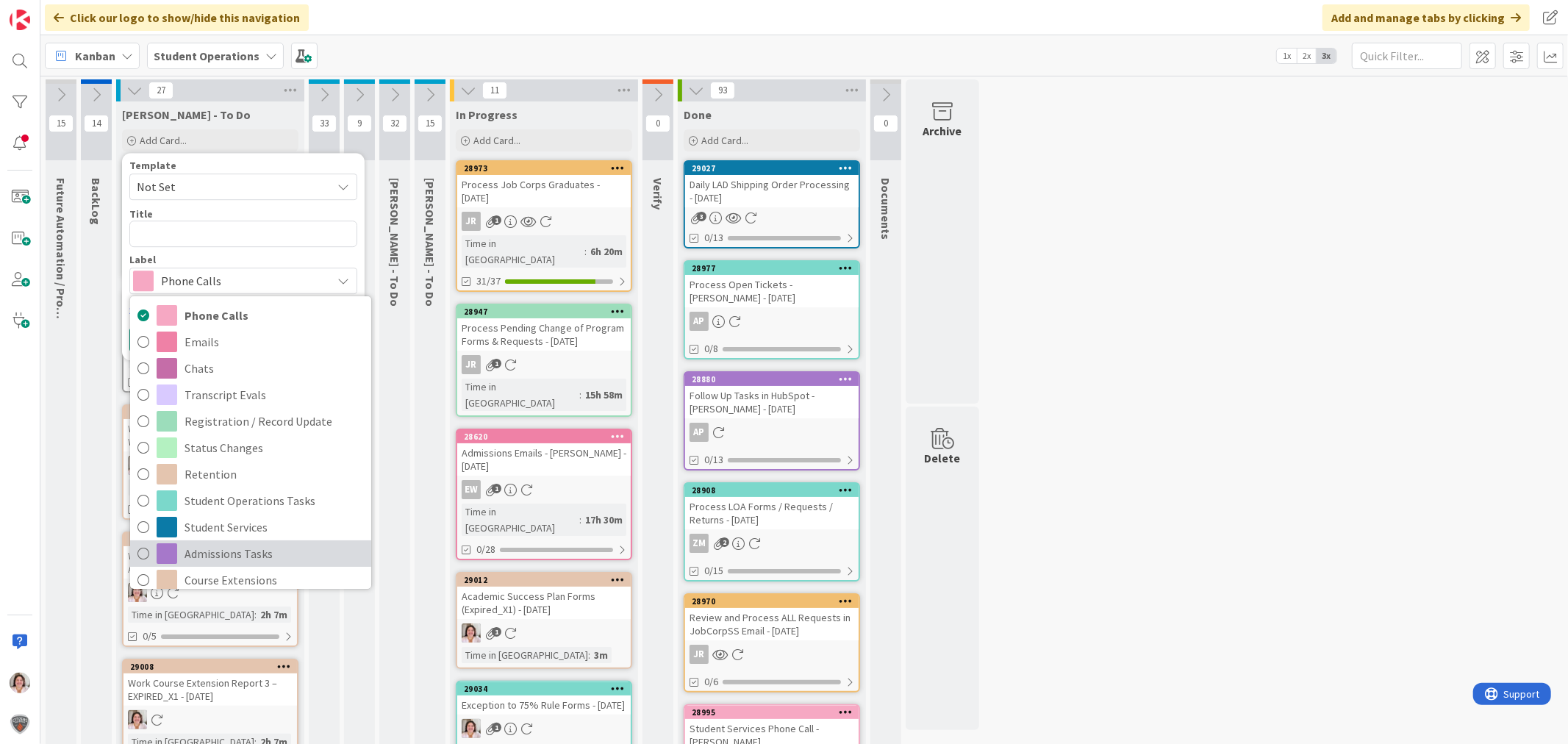
click at [227, 546] on span "Admissions Tasks" at bounding box center [273, 554] width 179 height 22
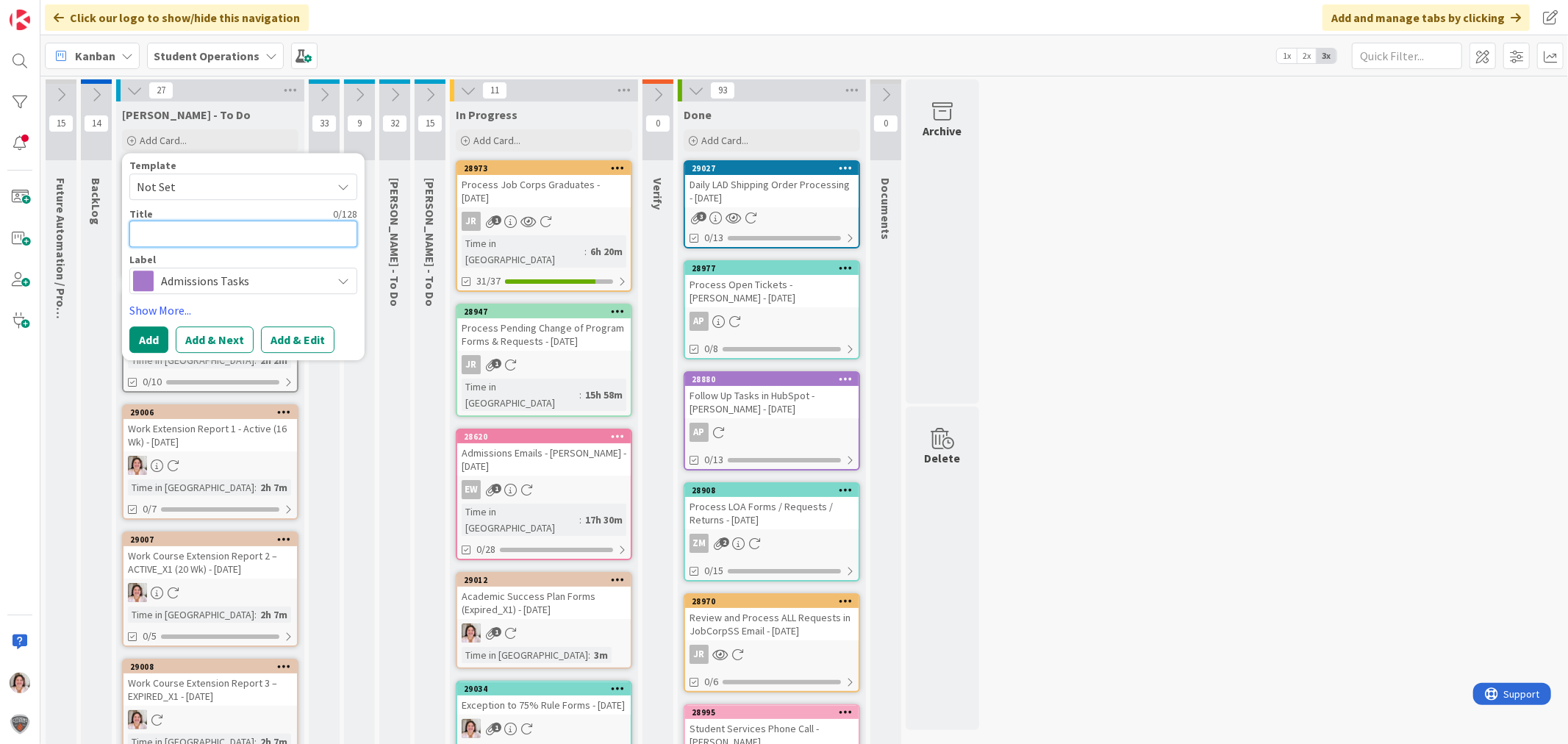
click at [233, 229] on textarea at bounding box center [243, 234] width 228 height 26
type textarea "x"
type textarea "M"
type textarea "x"
type textarea "Mo"
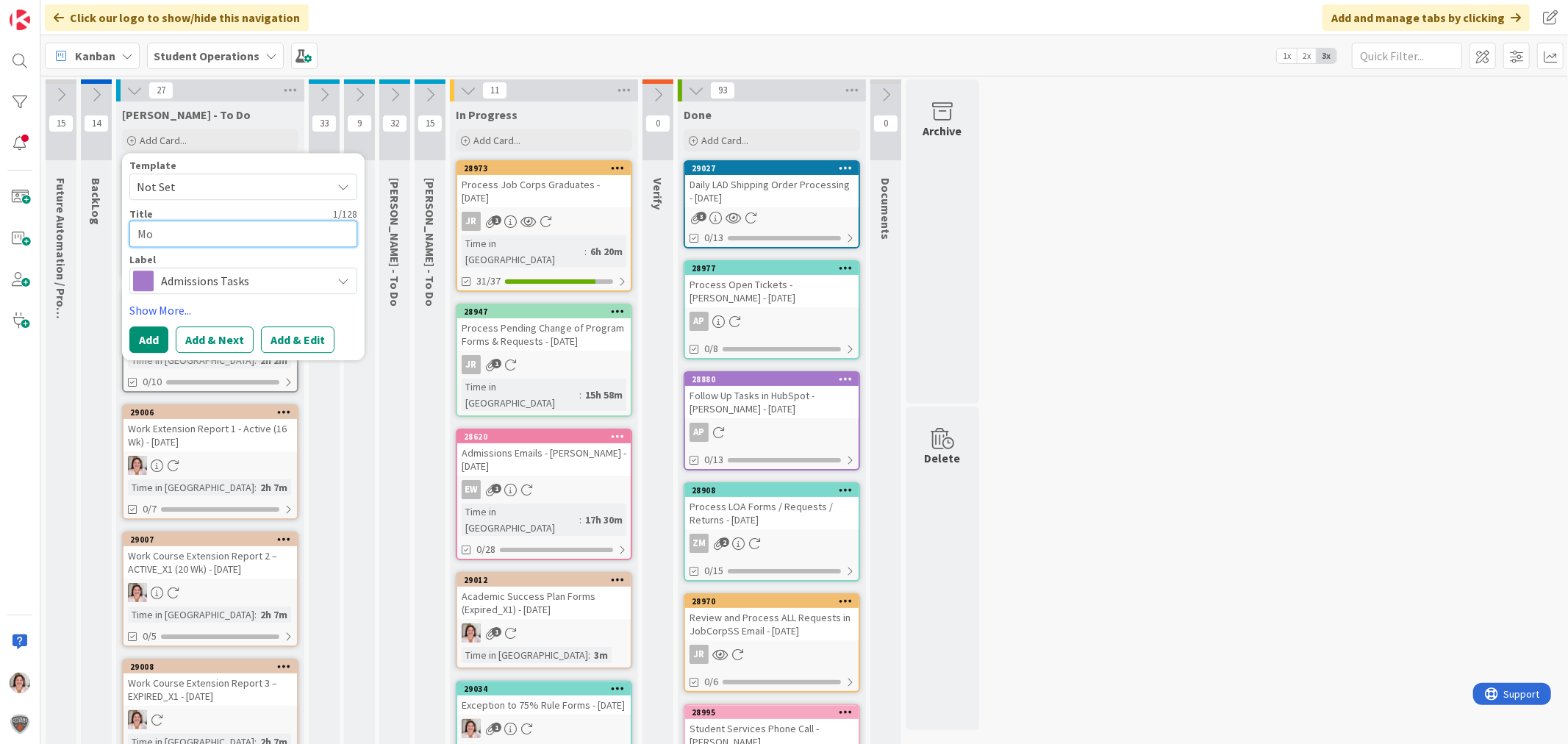
type textarea "x"
type textarea "Mon"
type textarea "x"
type textarea "Mont"
type textarea "x"
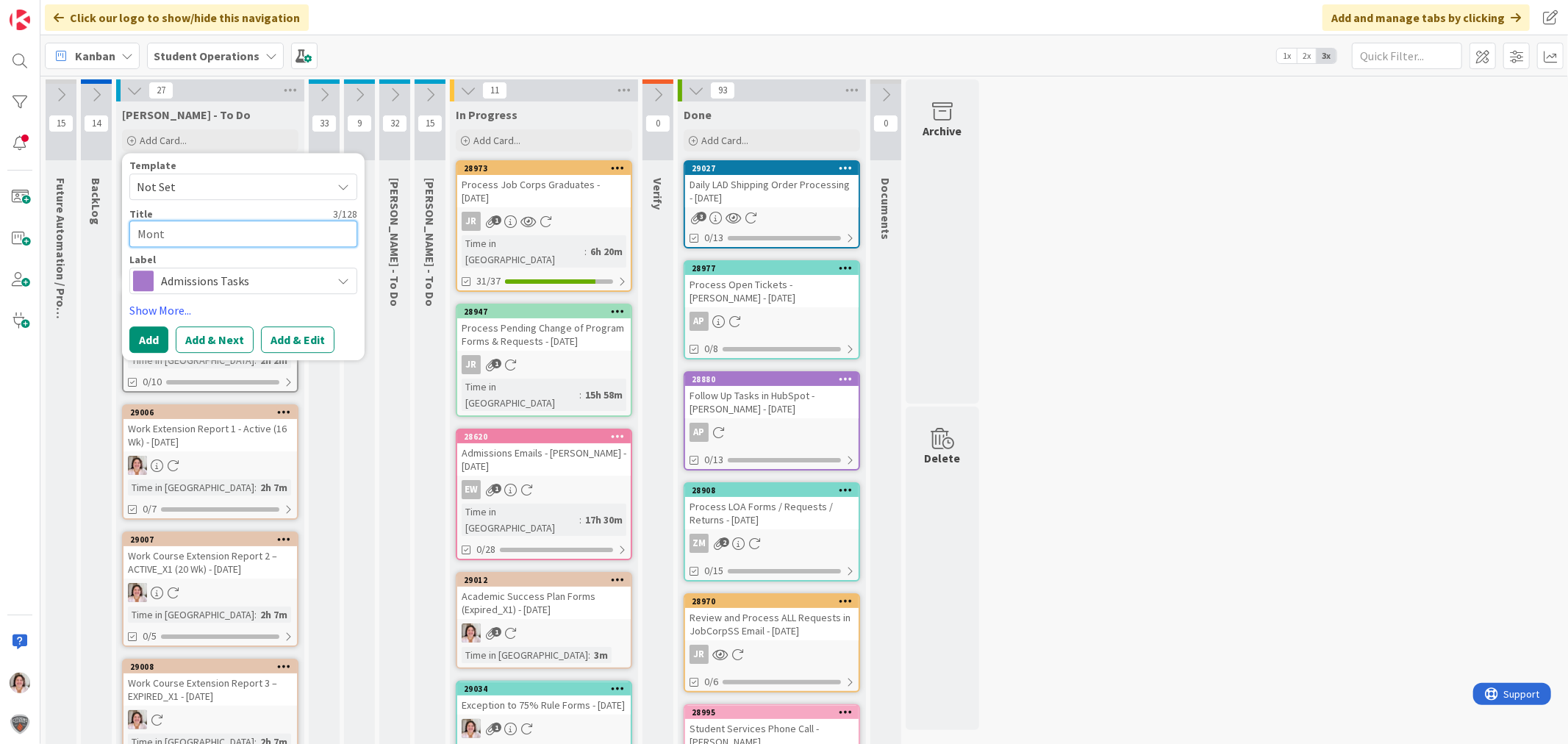
type textarea "Month"
type textarea "x"
type textarea "Month"
type textarea "x"
type textarea "Month E"
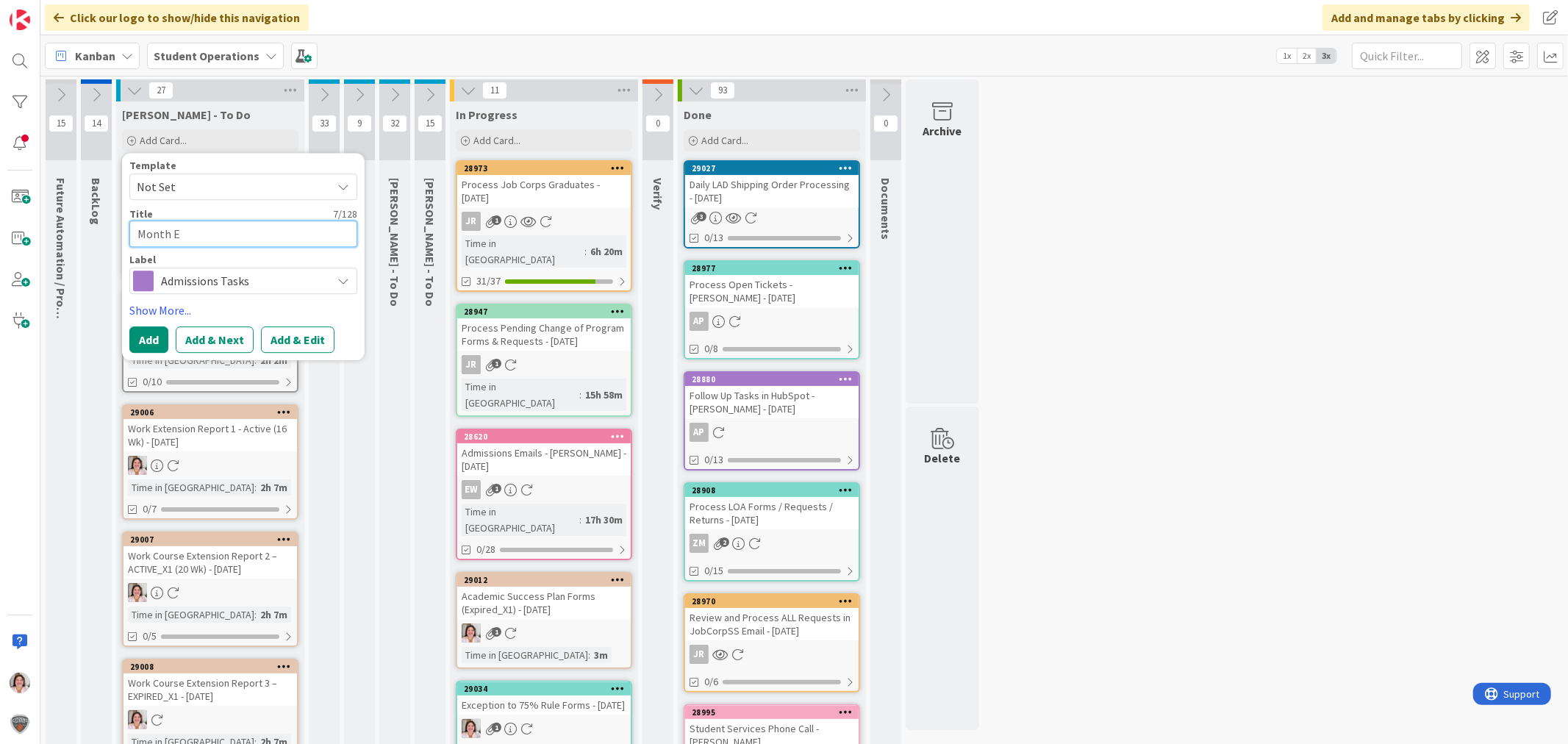
type textarea "x"
type textarea "Month En"
type textarea "x"
type textarea "Month End"
type textarea "x"
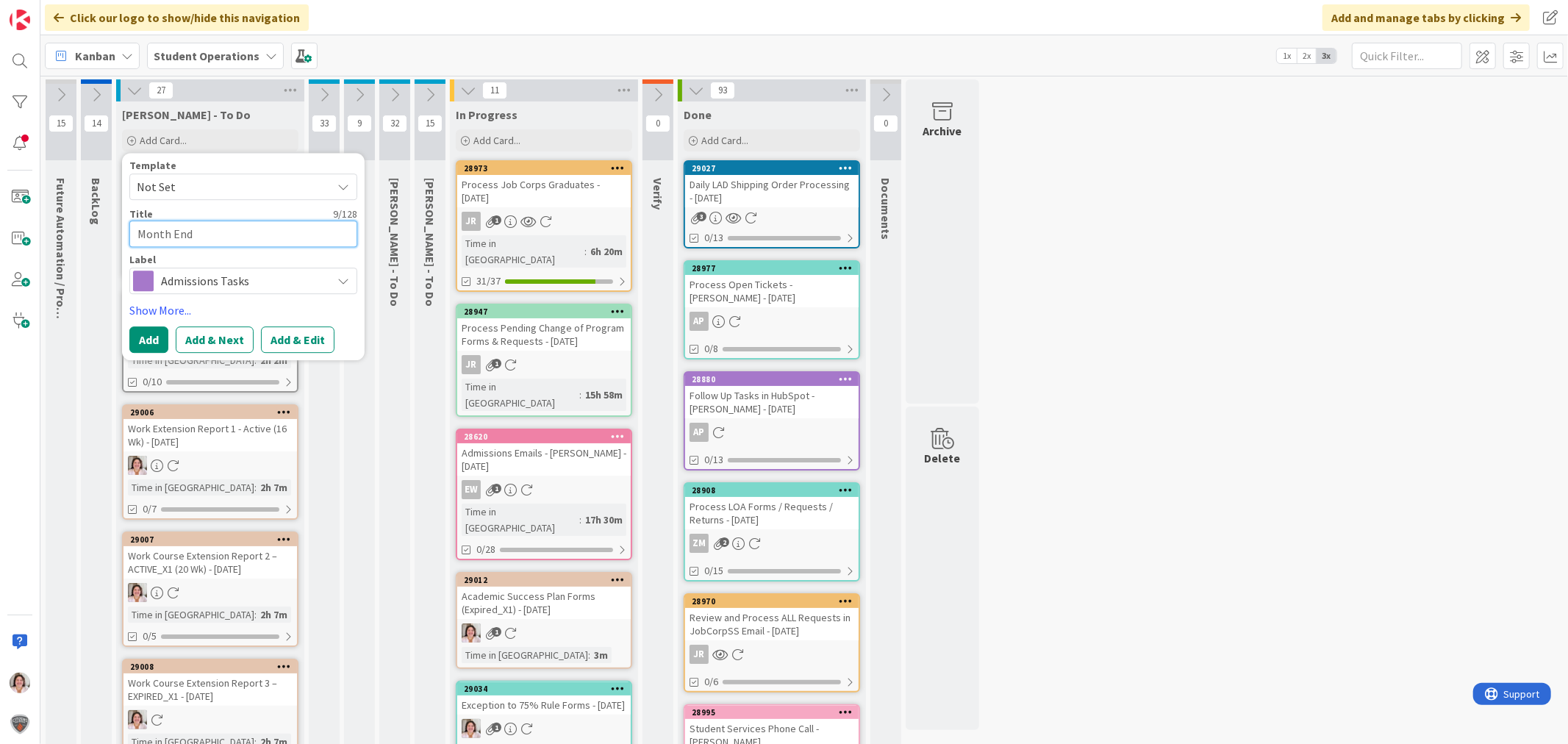
type textarea "Month End"
type textarea "x"
type textarea "Month End A"
type textarea "x"
type textarea "Month End"
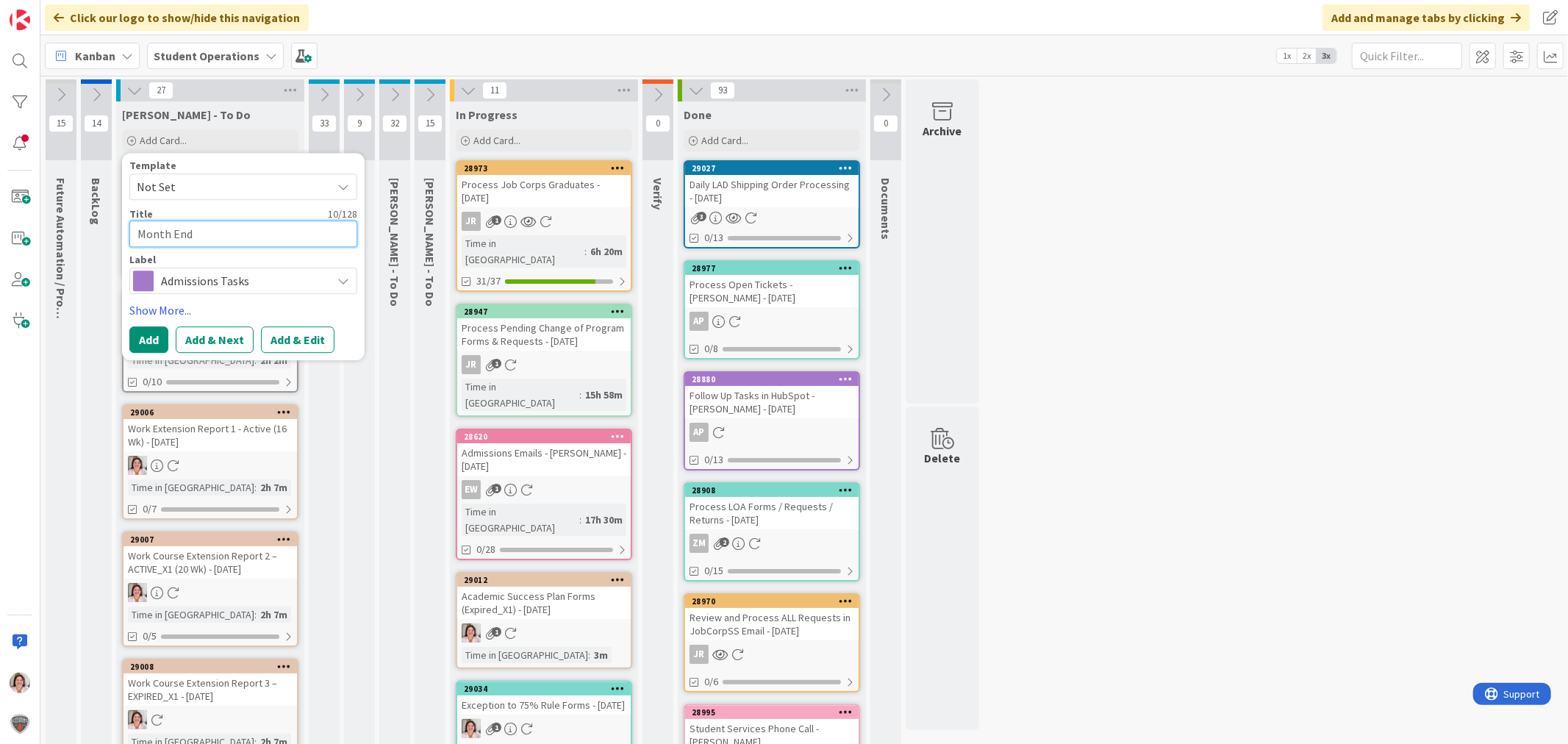
type textarea "x"
type textarea "Month End E"
type textarea "x"
type textarea "Month End En"
type textarea "x"
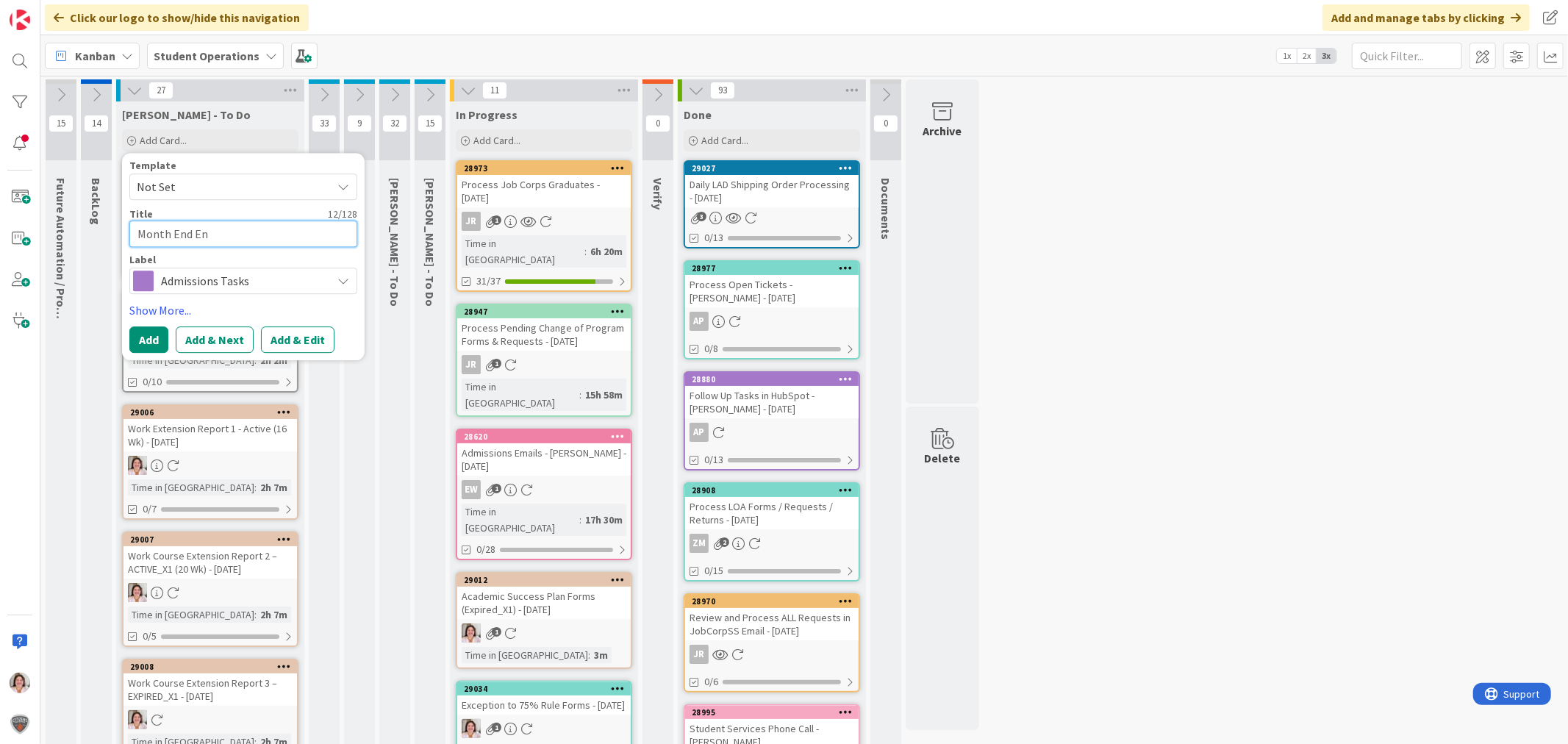
type textarea "Month End Enr"
type textarea "x"
type textarea "Month End Enro"
type textarea "x"
type textarea "Month End Enrol"
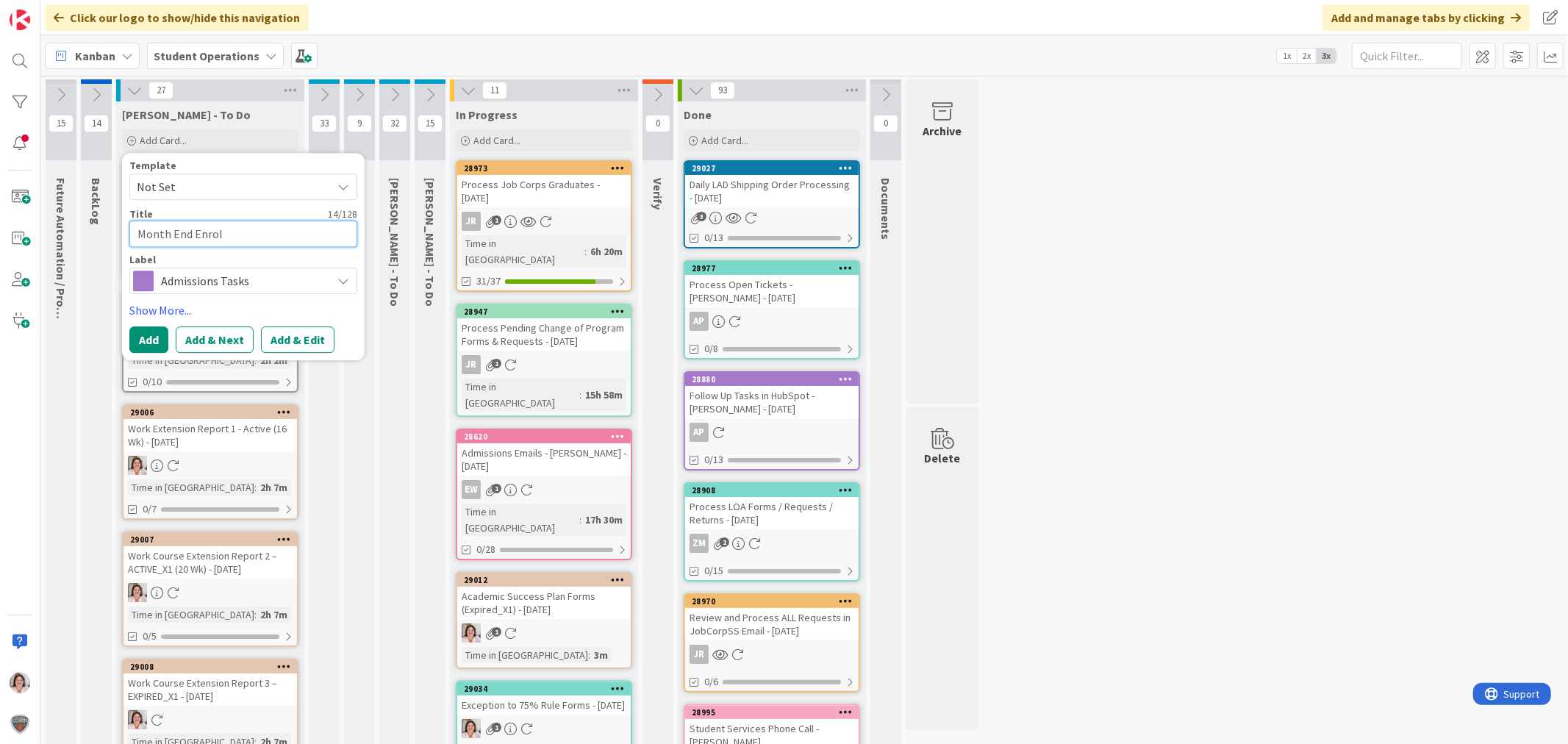
type textarea "x"
type textarea "Month End Enroll"
type textarea "x"
type textarea "Month End Enrollm"
type textarea "x"
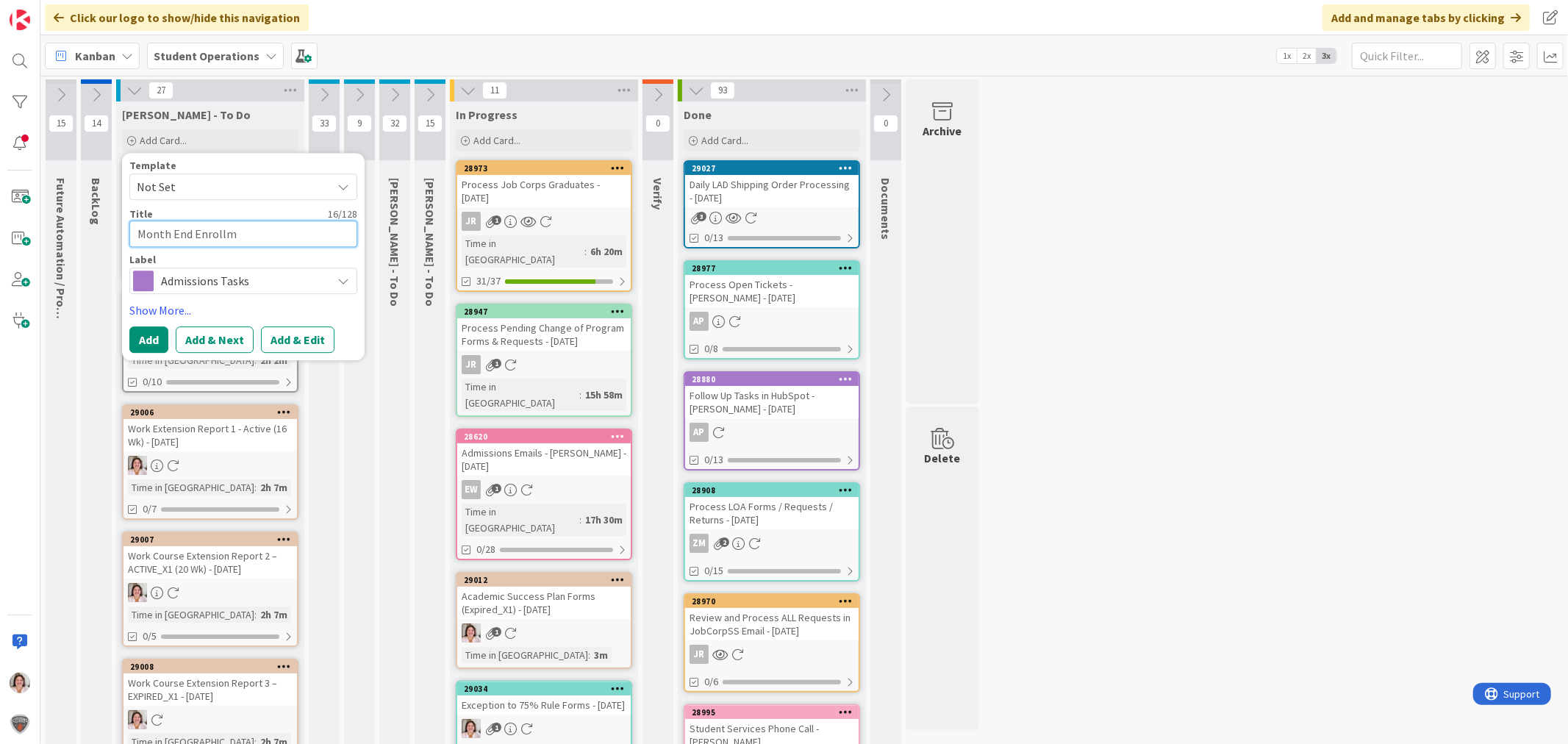
type textarea "Month End Enrollme"
type textarea "x"
type textarea "Month End Enrollmen"
type textarea "x"
type textarea "Month End Enrollment"
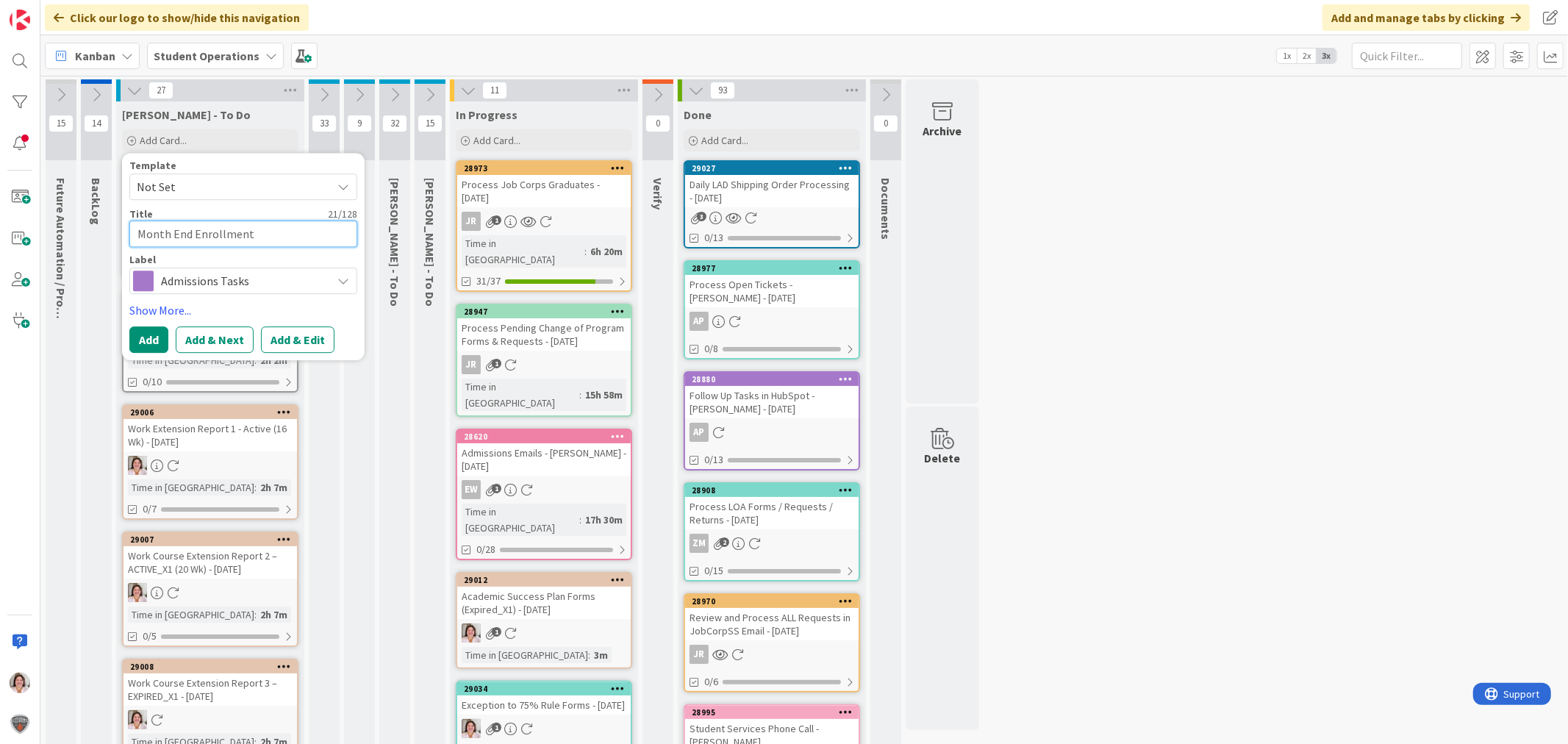
type textarea "x"
type textarea "Month End Enrollment"
type textarea "x"
type textarea "Month End Enrollment R"
type textarea "x"
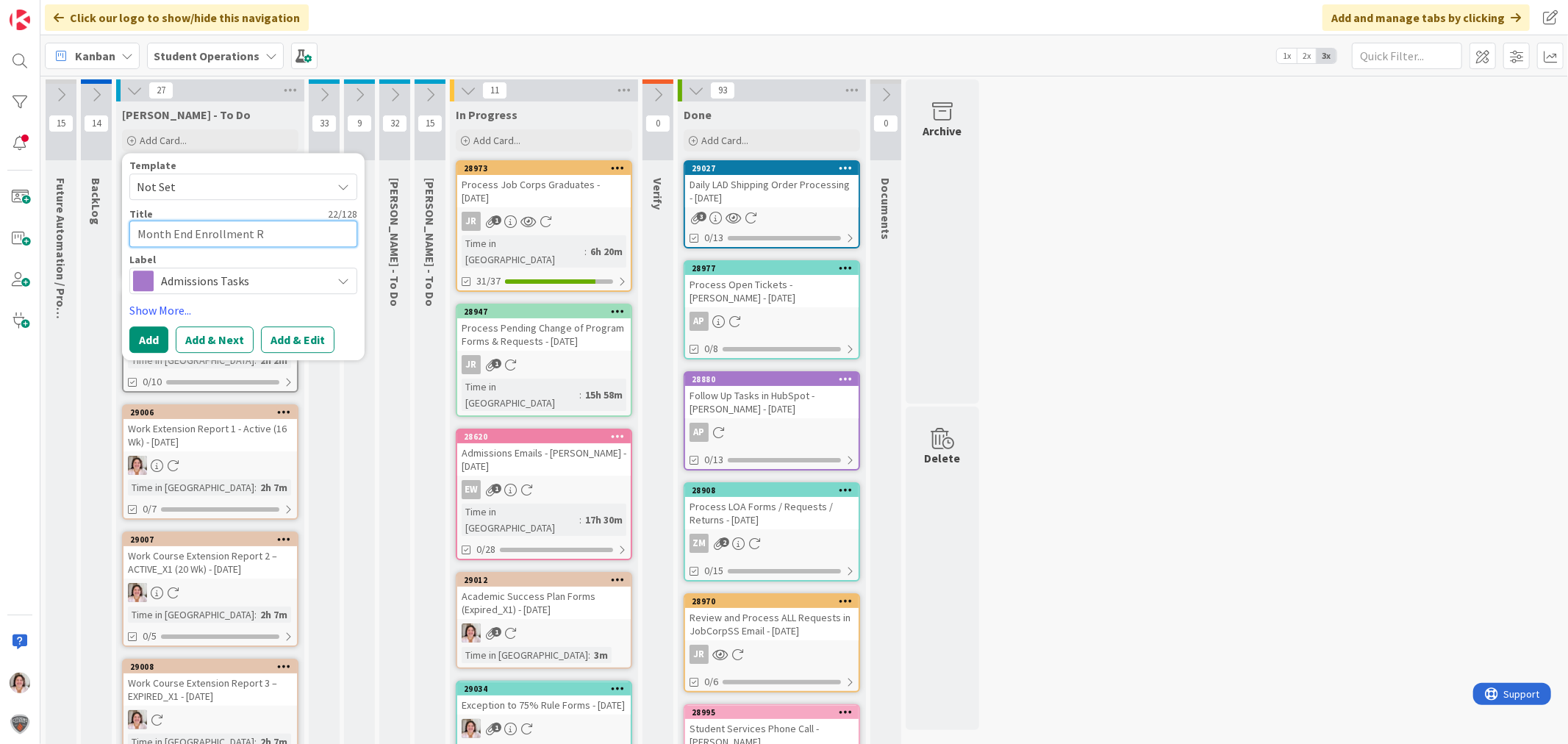
type textarea "Month End Enrollment Re"
type textarea "x"
type textarea "Month End Enrollment Rep"
type textarea "x"
type textarea "Month End Enrollment Repo"
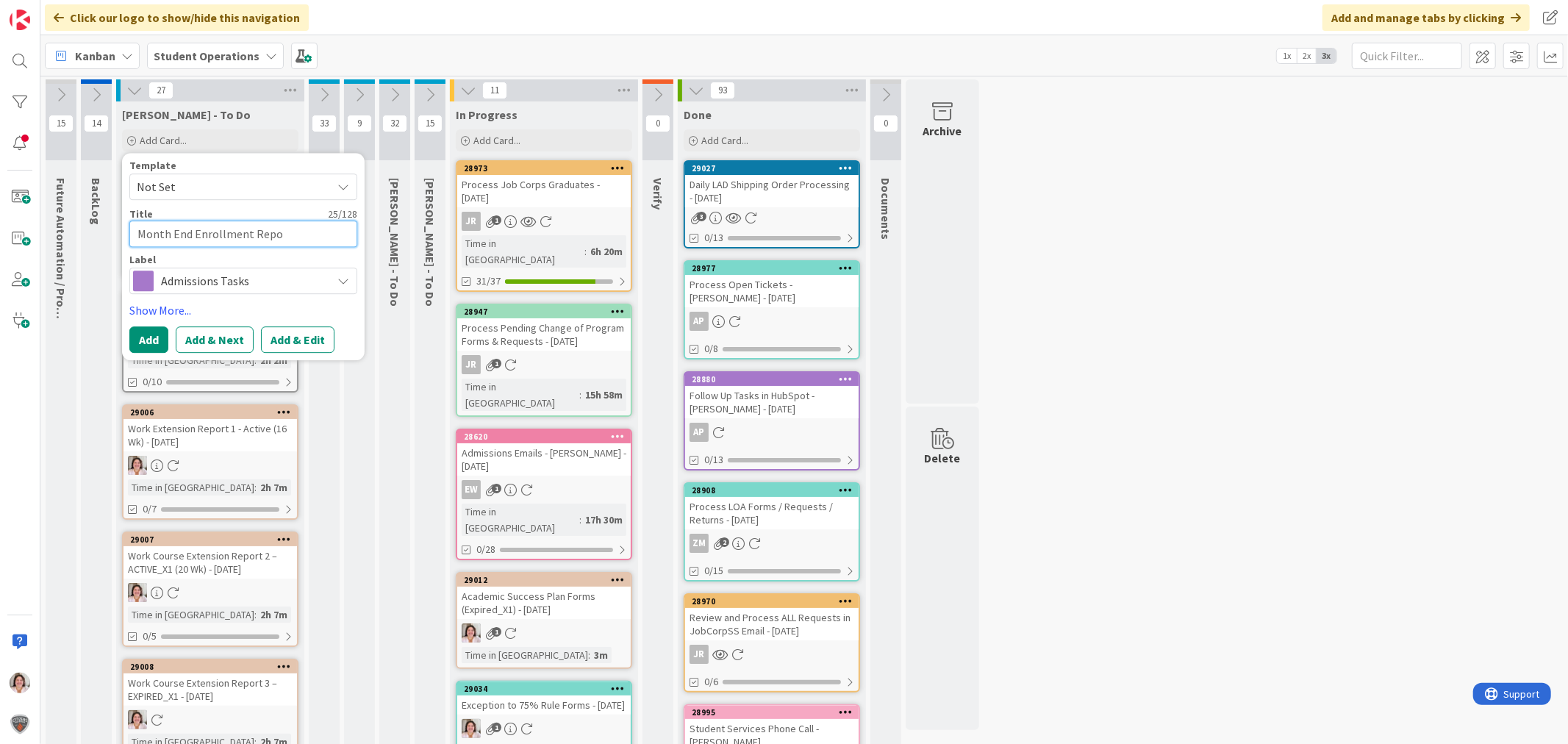
type textarea "x"
type textarea "Month End Enrollment Repor"
type textarea "x"
type textarea "Month End Enrollment Report"
click at [160, 341] on button "Add" at bounding box center [149, 339] width 39 height 26
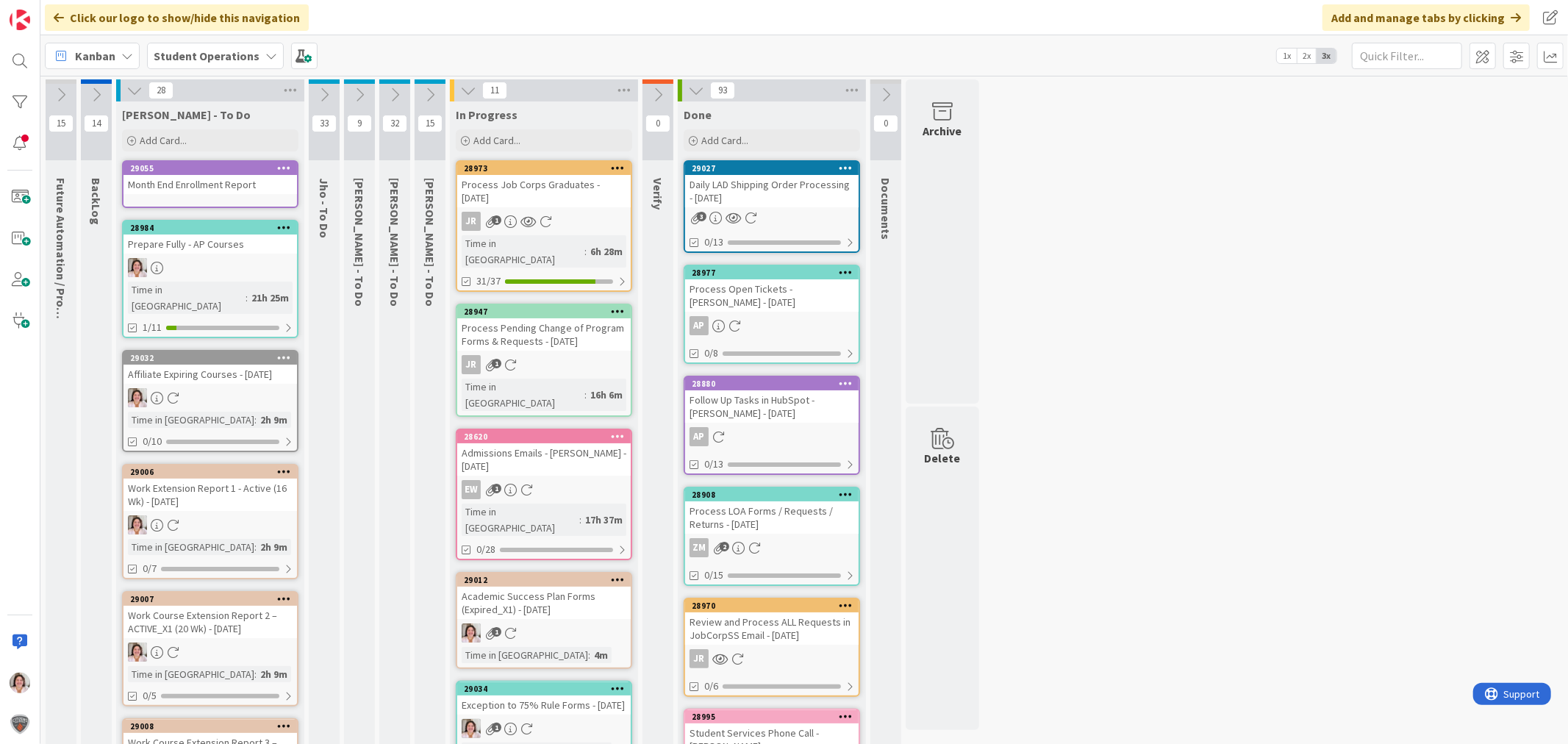
click at [278, 170] on icon at bounding box center [284, 167] width 14 height 10
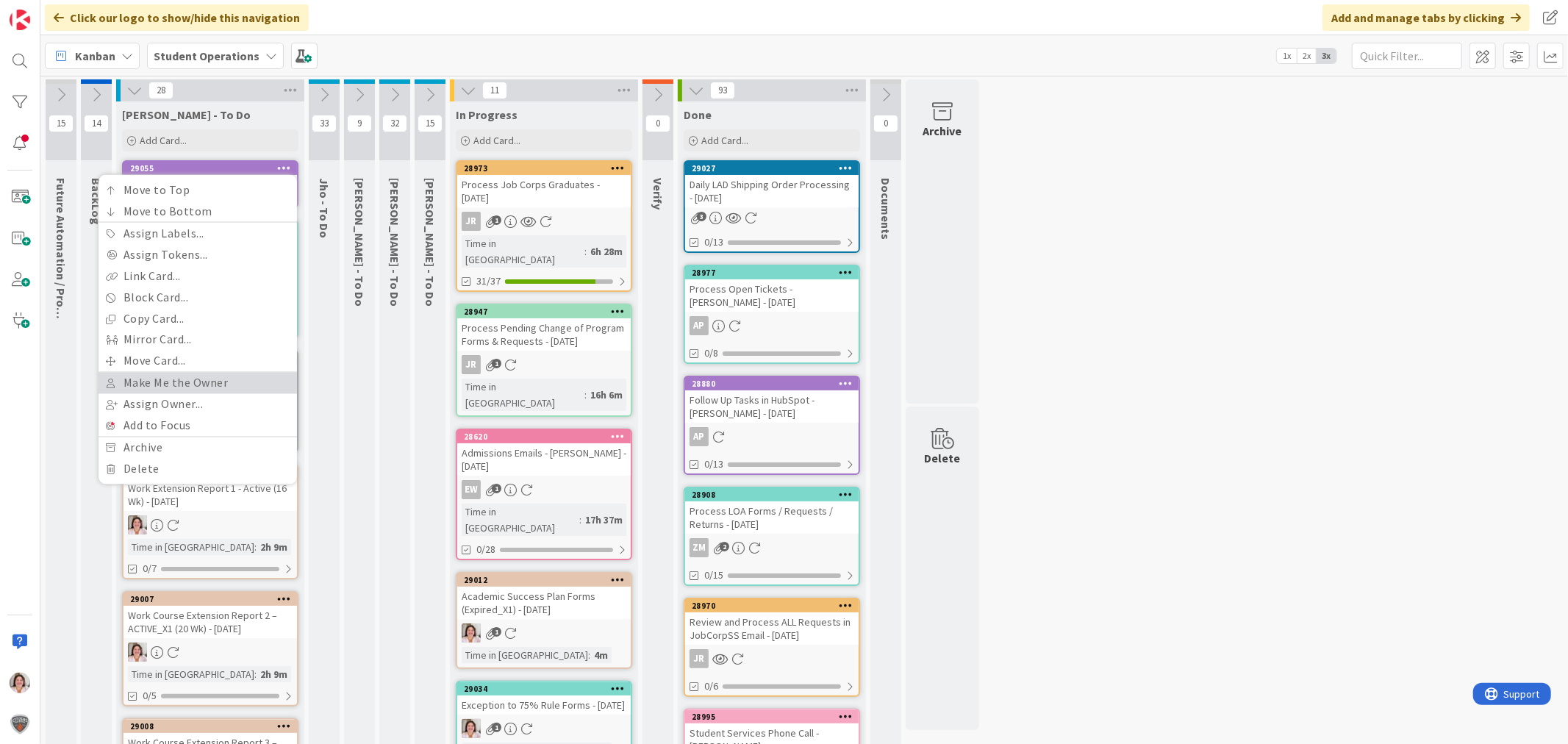
click at [195, 384] on link "Make Me the Owner" at bounding box center [198, 383] width 199 height 21
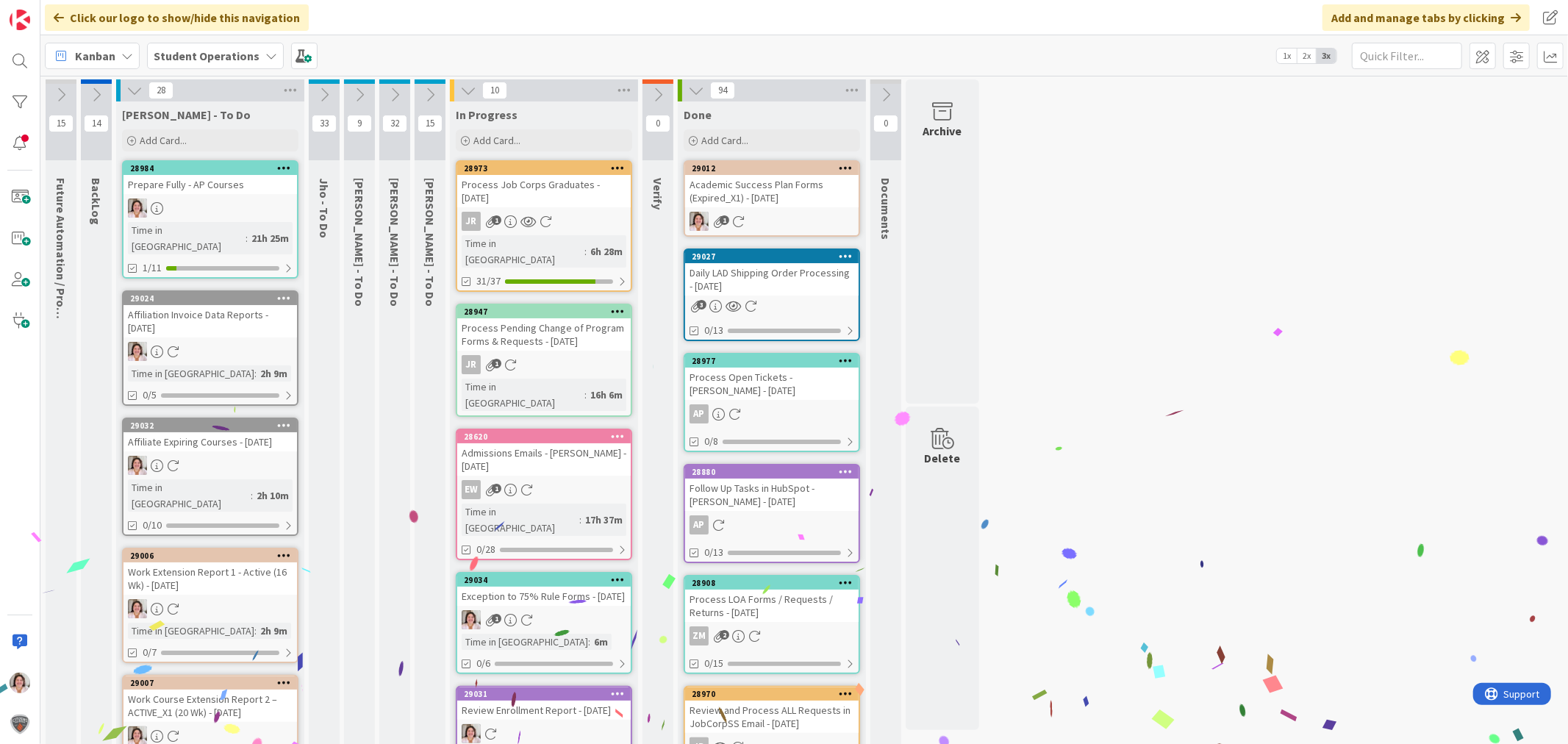
click at [547, 611] on div "1" at bounding box center [544, 620] width 173 height 20
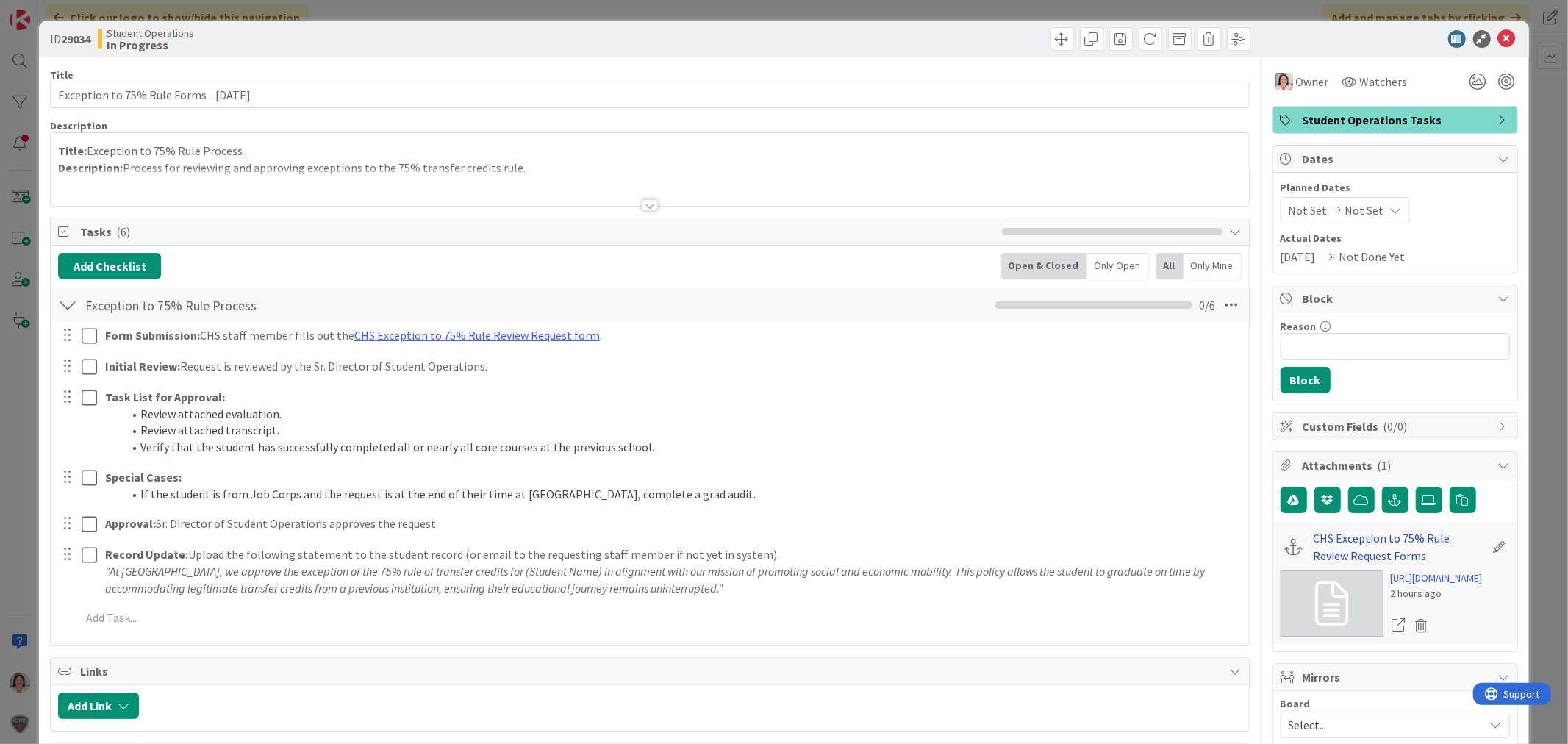
click at [1335, 545] on link "CHS Exception to 75% Rule Review Request Forms" at bounding box center [1400, 548] width 171 height 36
click at [1498, 34] on icon at bounding box center [1507, 39] width 18 height 18
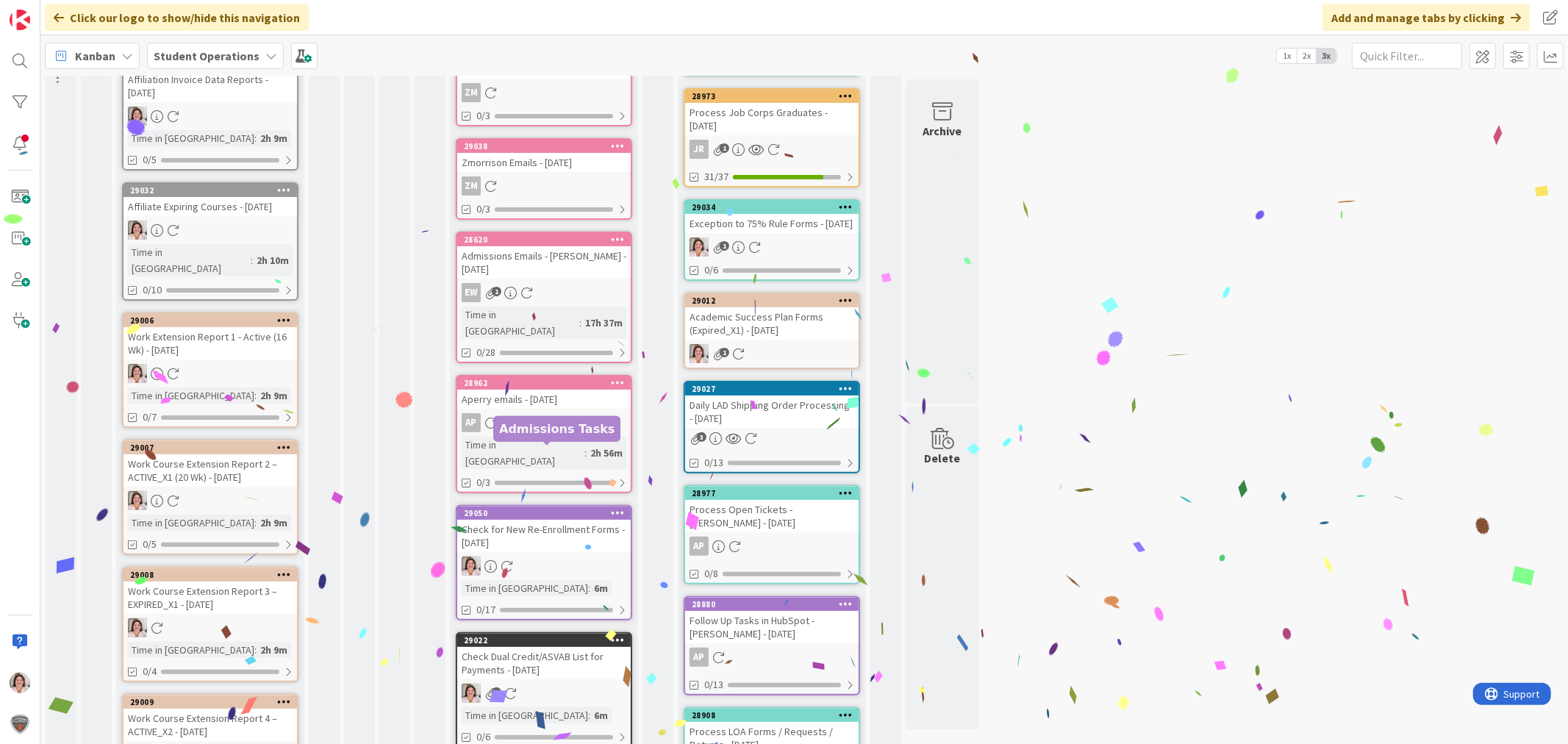
scroll to position [245, 0]
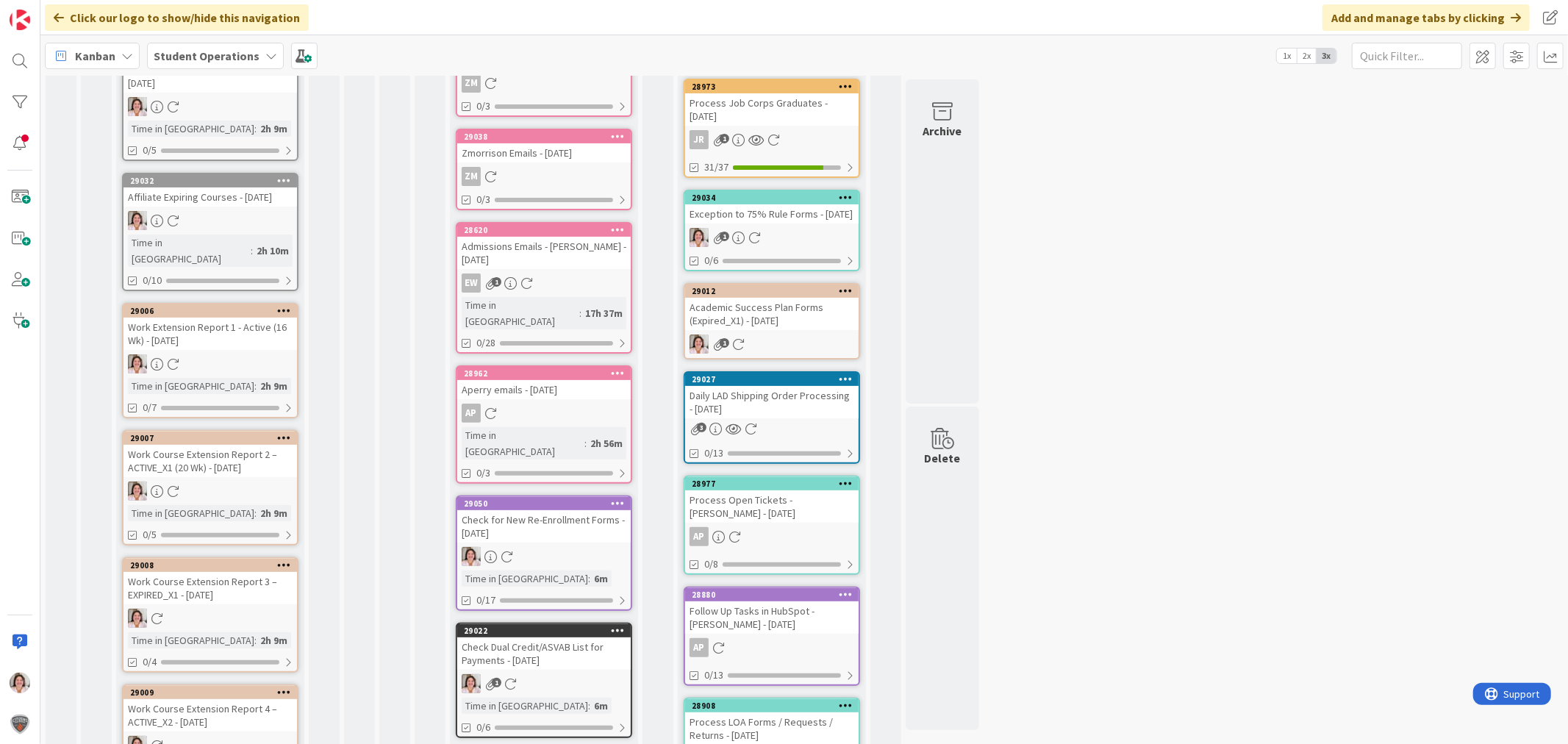
click at [512, 551] on icon at bounding box center [507, 557] width 13 height 13
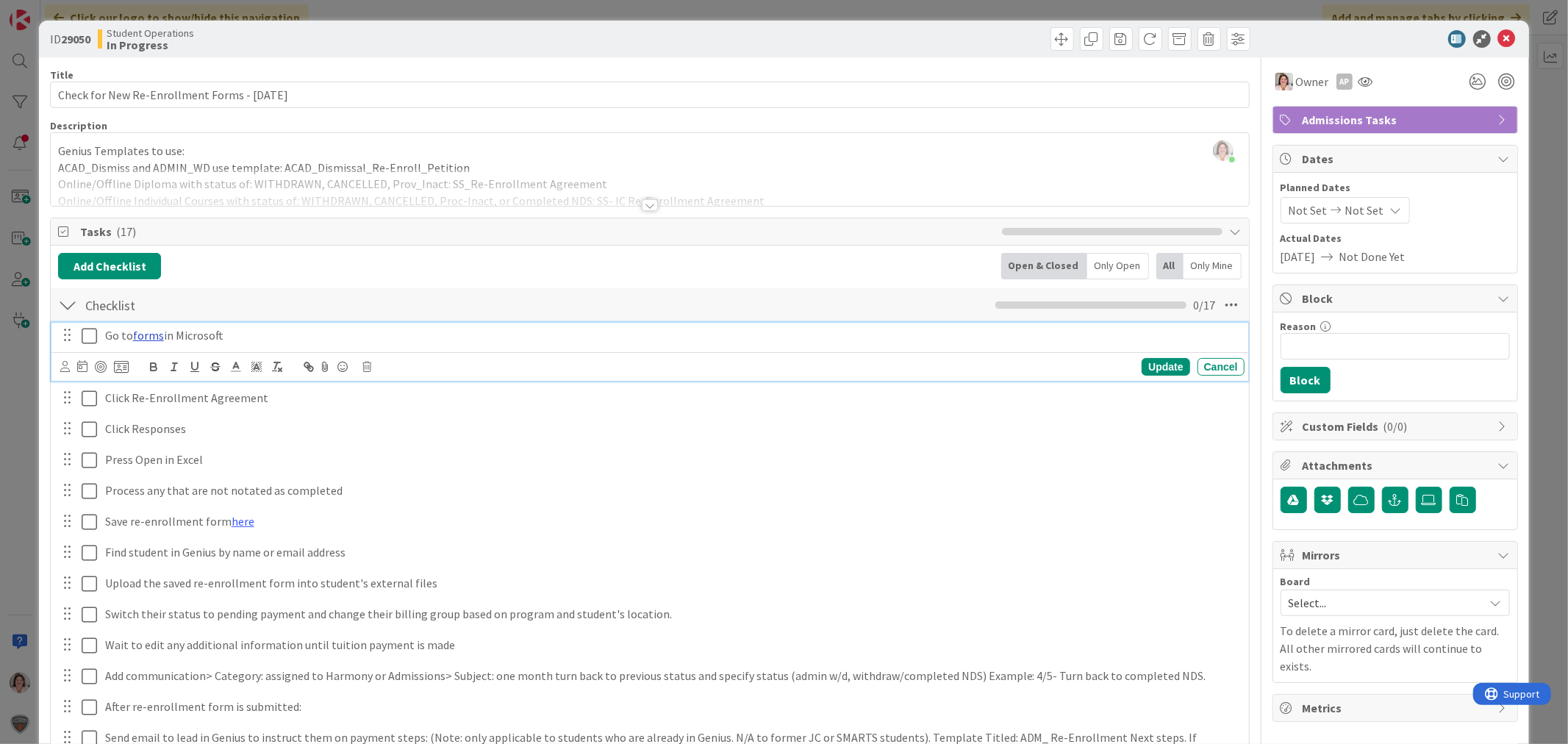
click at [145, 335] on link "forms" at bounding box center [149, 335] width 31 height 14
click at [109, 364] on link "[URL][DOMAIN_NAME]" at bounding box center [110, 364] width 101 height 20
click at [1498, 41] on icon at bounding box center [1507, 39] width 18 height 18
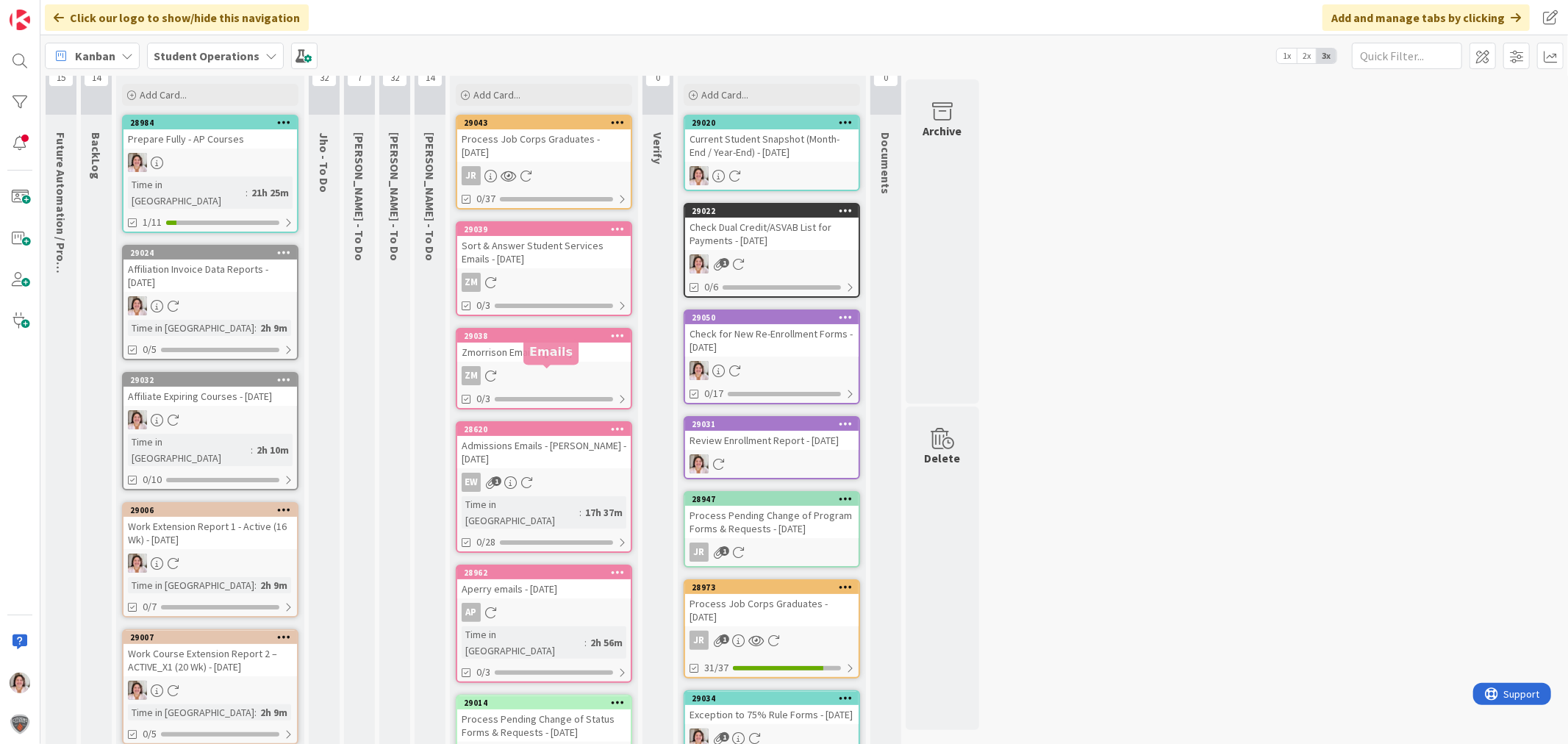
scroll to position [163, 0]
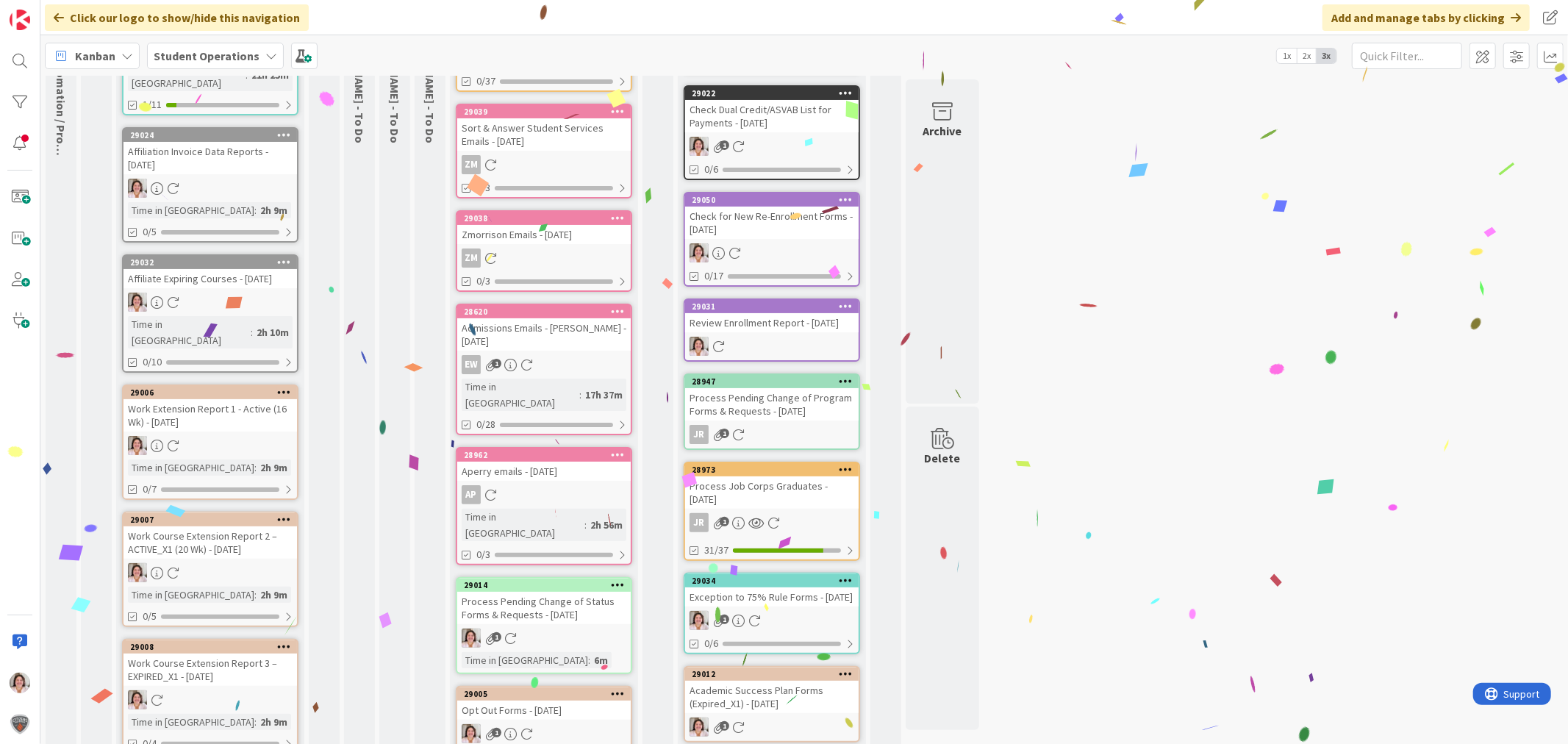
click at [551, 724] on div "1" at bounding box center [544, 734] width 173 height 20
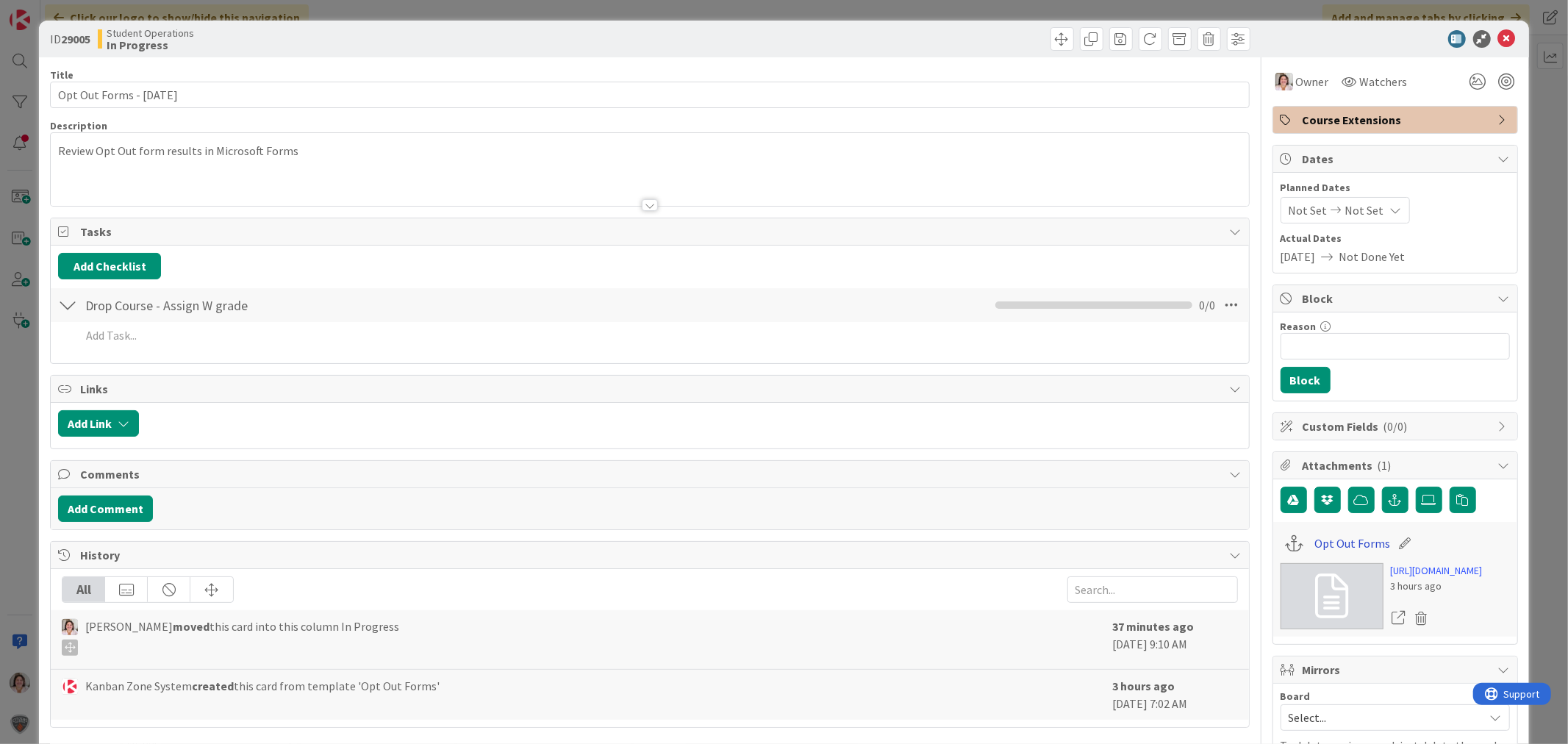
click at [1329, 543] on link "Opt Out Forms" at bounding box center [1352, 544] width 76 height 18
click at [1498, 35] on icon at bounding box center [1507, 39] width 18 height 18
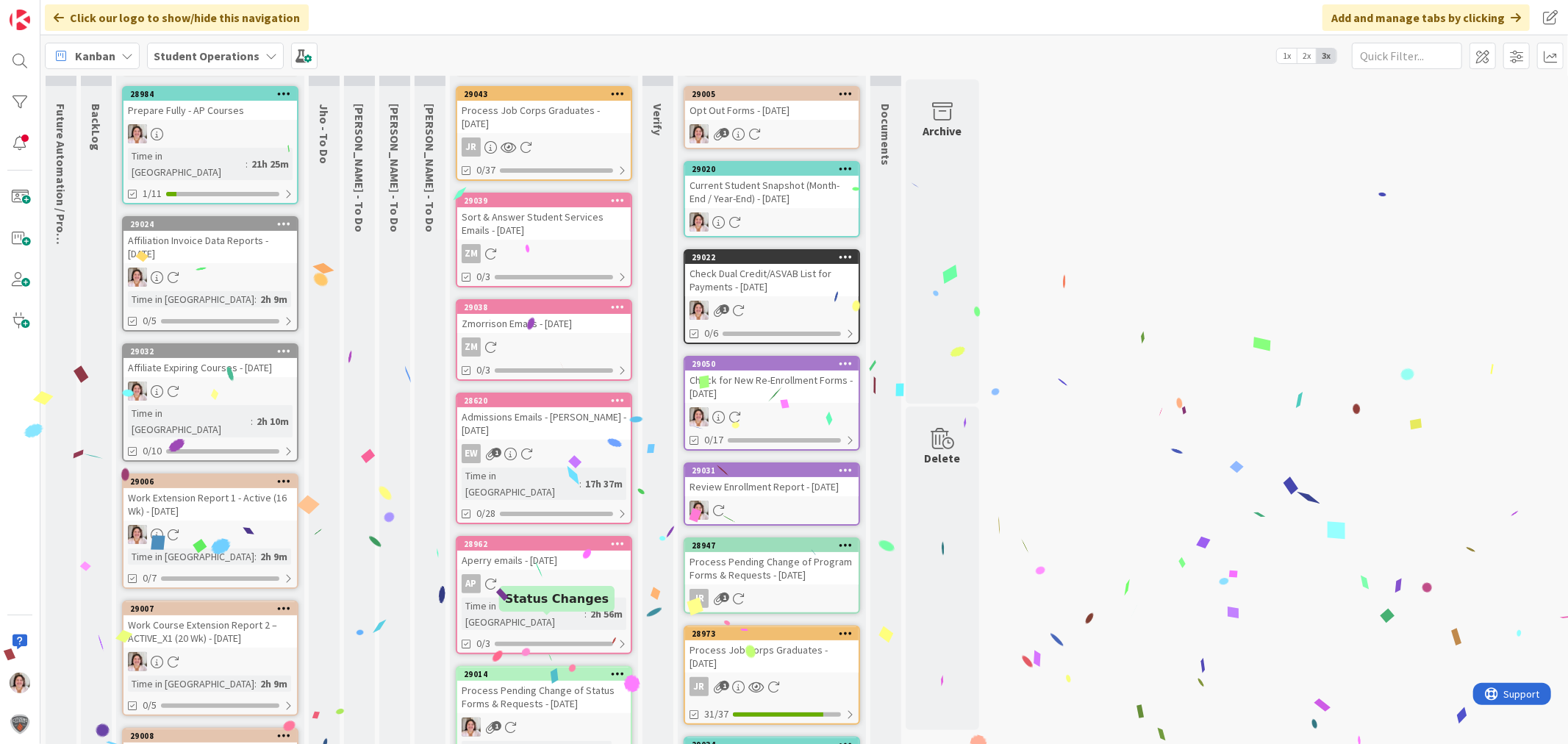
scroll to position [82, 0]
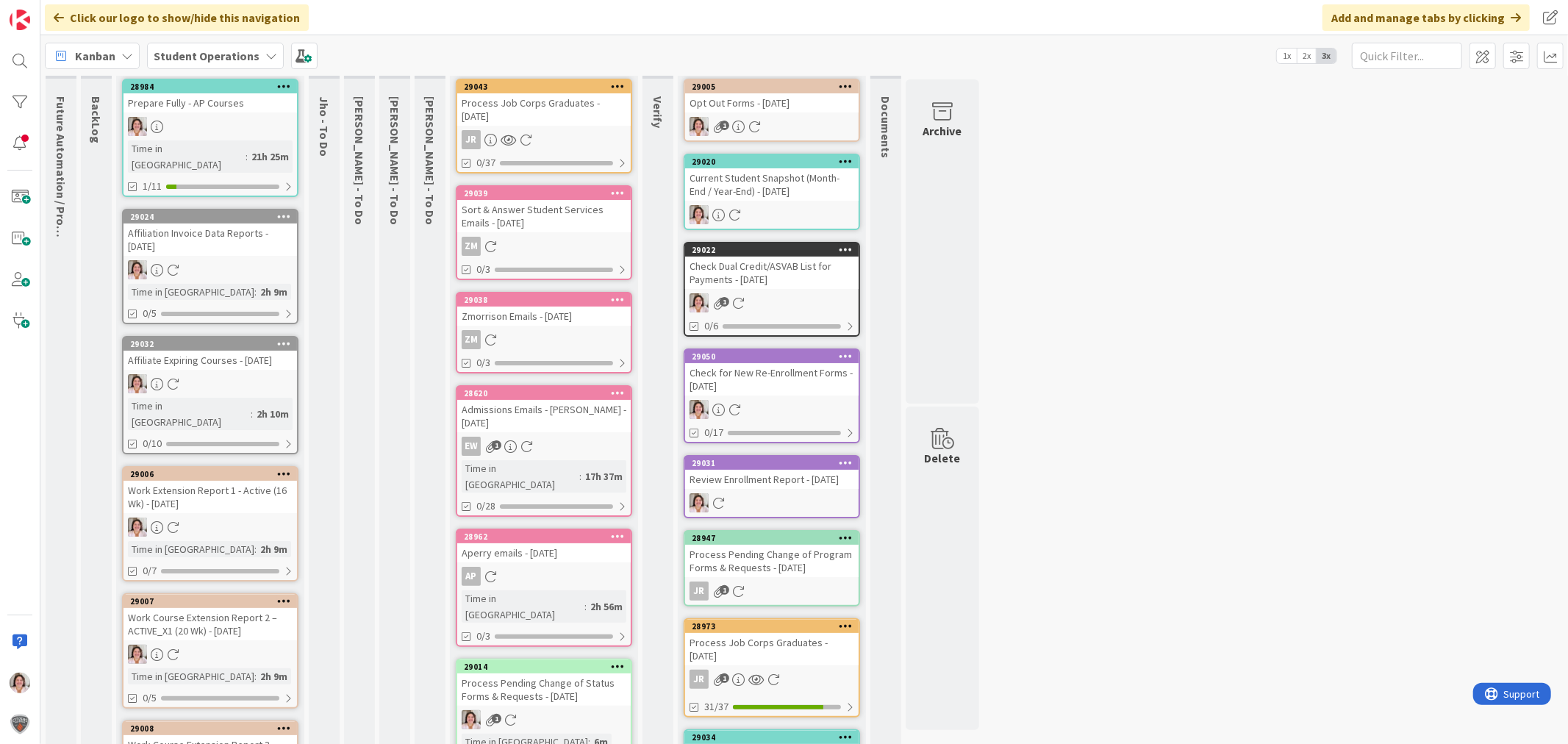
click at [584, 674] on div "Process Pending Change of Status Forms & Requests - [DATE]" at bounding box center [544, 690] width 173 height 32
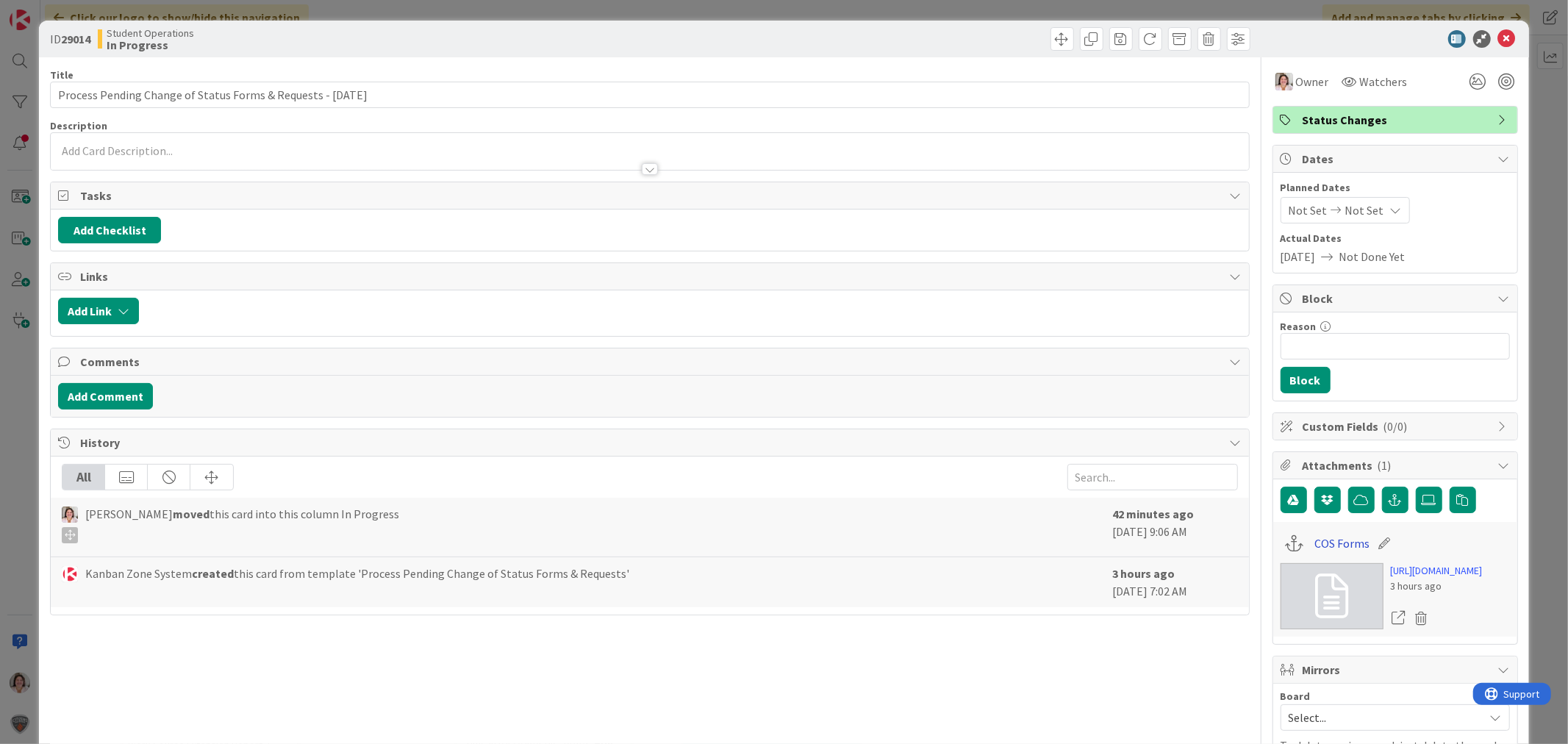
click at [1324, 540] on link "COS Forms" at bounding box center [1341, 544] width 55 height 18
click at [1495, 47] on body "Click our logo to show/hide this navigation Add and manage tabs by clicking Kan…" at bounding box center [784, 372] width 1568 height 744
click at [1498, 37] on icon at bounding box center [1507, 39] width 18 height 18
